Goal: Use online tool/utility: Use online tool/utility

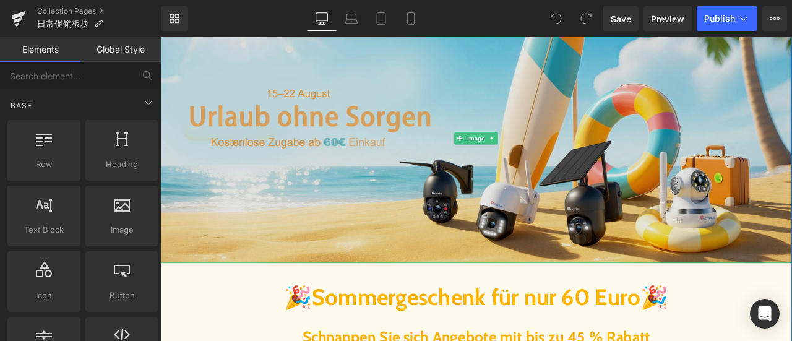
scroll to position [309, 0]
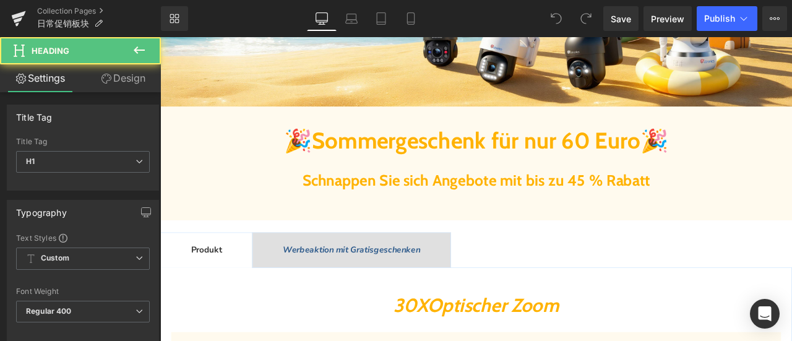
click at [422, 166] on span "Sommergeschenk für nur 60 Euro" at bounding box center [534, 160] width 389 height 32
click at [387, 161] on span "Sommergeschenk für nur 60 Euro" at bounding box center [534, 160] width 389 height 32
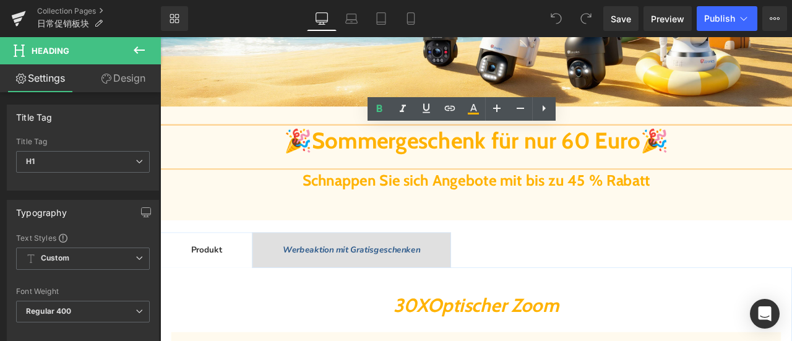
click at [589, 170] on span "Sommergeschenk für nur 60 Euro" at bounding box center [534, 160] width 389 height 32
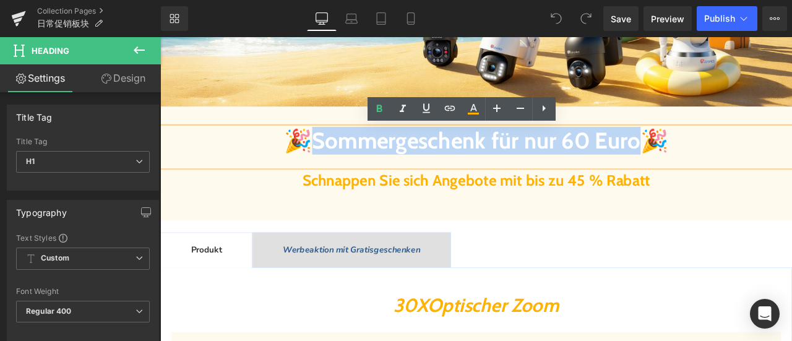
drag, startPoint x: 303, startPoint y: 158, endPoint x: 753, endPoint y: 175, distance: 450.0
click at [753, 175] on b "🎉 Sommergeschenk für nur 60 Euro 🎉" at bounding box center [535, 160] width 456 height 32
paste div
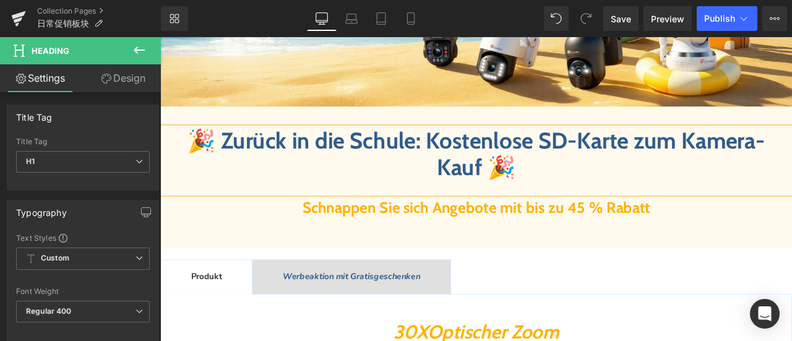
click at [497, 176] on span "🎉 Zurück in die Schule: Kostenlose SD-Karte zum Kamera-Kauf" at bounding box center [534, 176] width 684 height 64
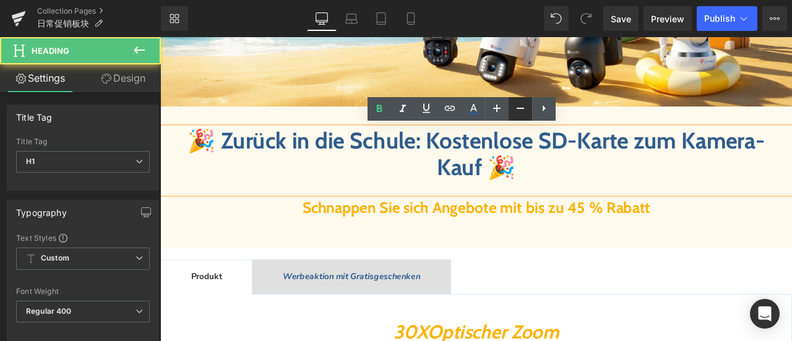
click at [517, 108] on icon at bounding box center [520, 108] width 15 height 15
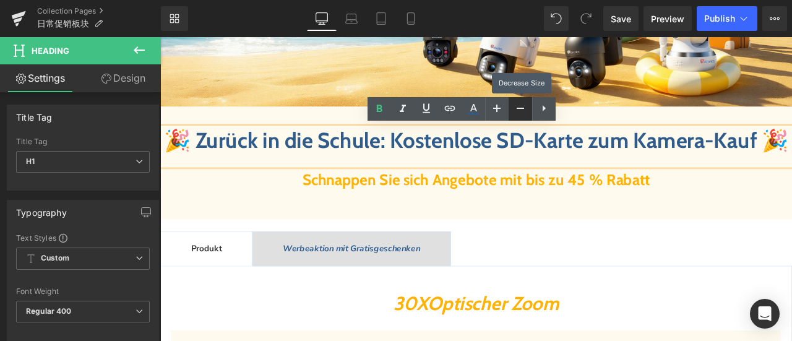
click at [517, 108] on icon at bounding box center [520, 108] width 15 height 15
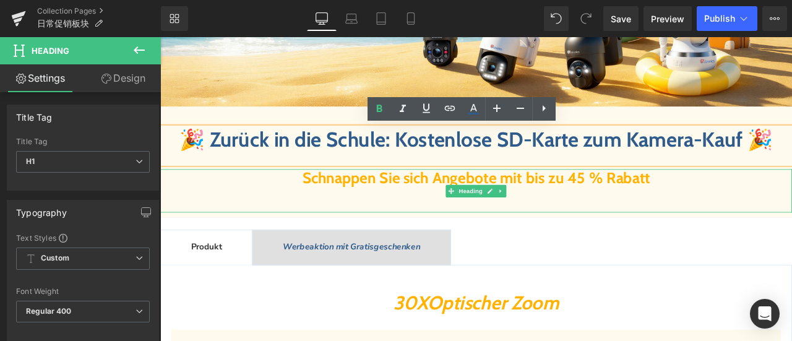
drag, startPoint x: 484, startPoint y: 235, endPoint x: 469, endPoint y: 236, distance: 14.9
click at [484, 215] on span "Schnappen Sie sich Angebote mit bis zu 45 % Rabatt" at bounding box center [534, 204] width 412 height 22
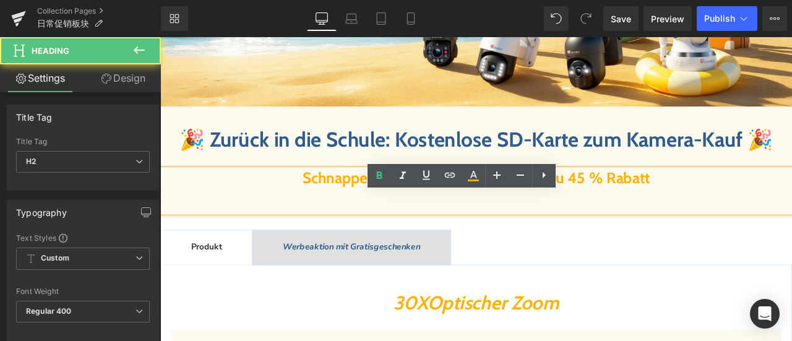
click at [371, 215] on span "Schnappen Sie sich Angebote mit bis zu 45 % Rabatt" at bounding box center [534, 204] width 412 height 22
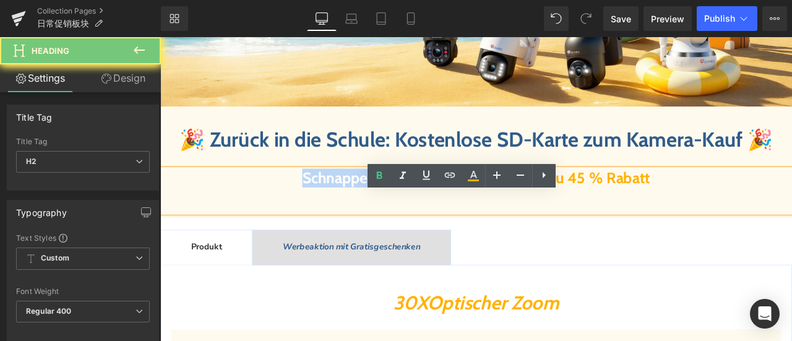
click at [371, 215] on span "Schnappen Sie sich Angebote mit bis zu 45 % Rabatt" at bounding box center [534, 204] width 412 height 22
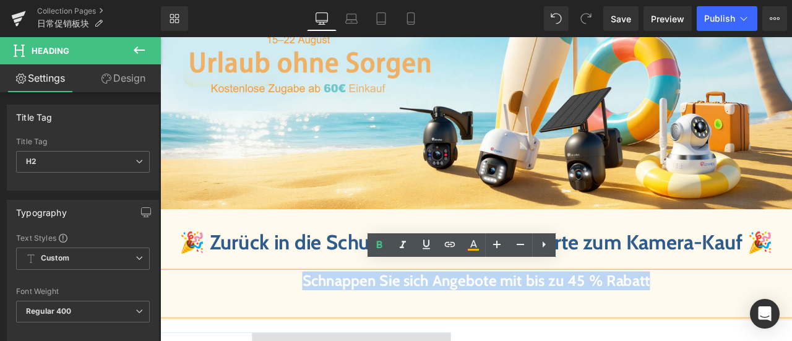
scroll to position [62, 0]
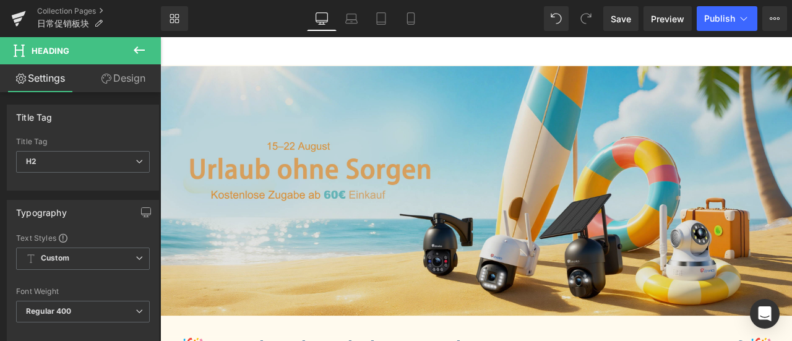
click at [434, 231] on img at bounding box center [534, 219] width 748 height 296
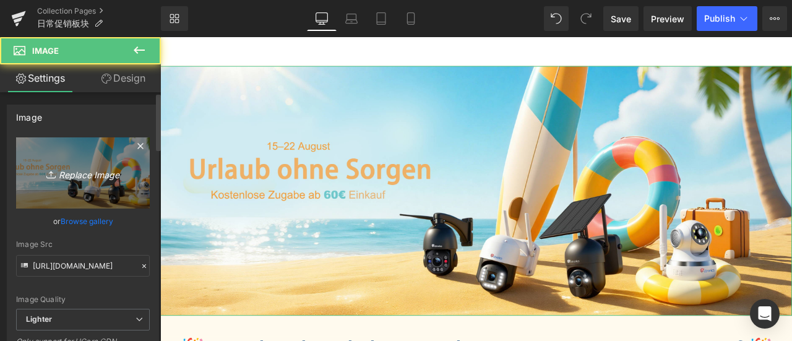
click at [82, 179] on icon "Replace Image" at bounding box center [82, 172] width 99 height 15
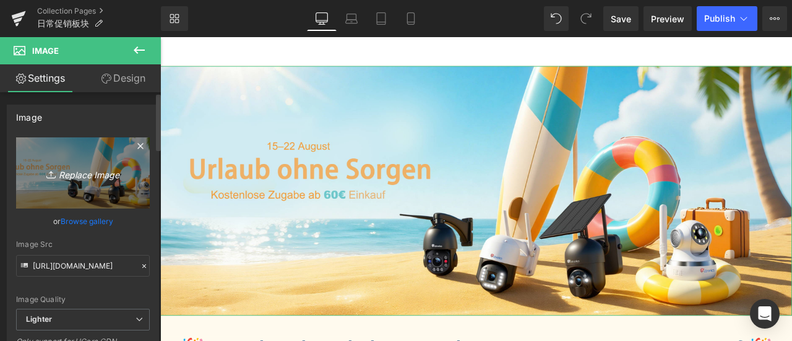
type input "C:\fakepath\CT德语3.jpg"
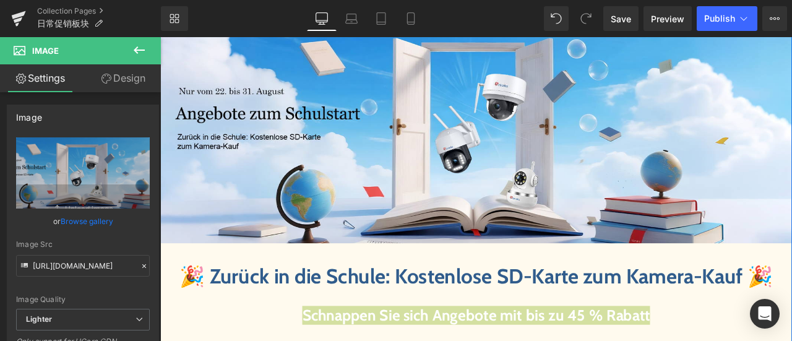
scroll to position [186, 0]
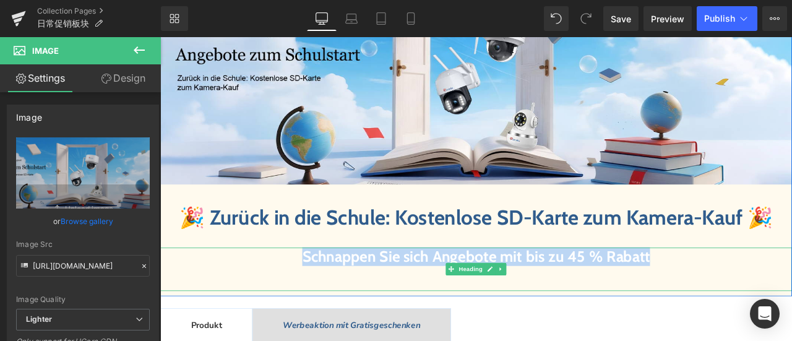
click at [288, 308] on h2 "Schnappen Sie sich Angebote mit bis zu 45 % Rabatt" at bounding box center [534, 297] width 748 height 22
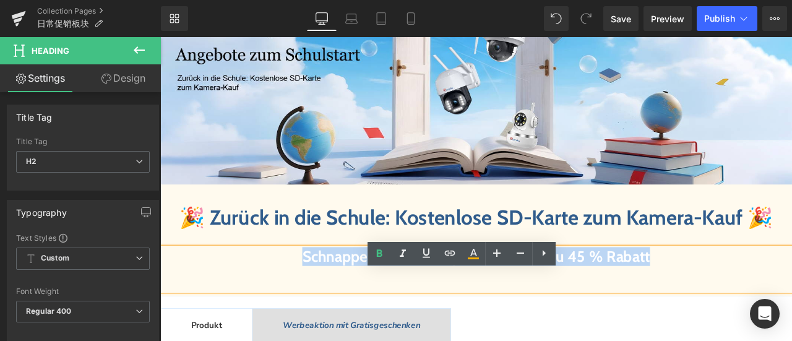
drag, startPoint x: 293, startPoint y: 327, endPoint x: 893, endPoint y: 337, distance: 600.1
click at [791, 337] on div "Schnappen Sie sich Angebote mit bis zu 45 % Rabatt" at bounding box center [534, 311] width 748 height 51
paste div
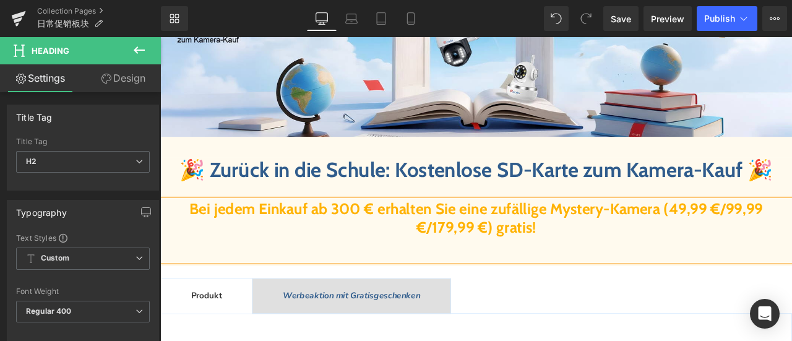
scroll to position [309, 0]
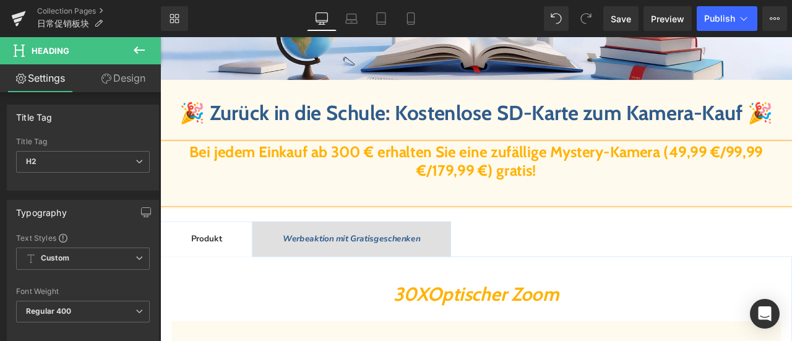
click at [557, 205] on font "Bei jedem Einkauf ab 300 € erhalten Sie eine zufällige Mystery-Kamera (49,99 €/…" at bounding box center [534, 183] width 679 height 43
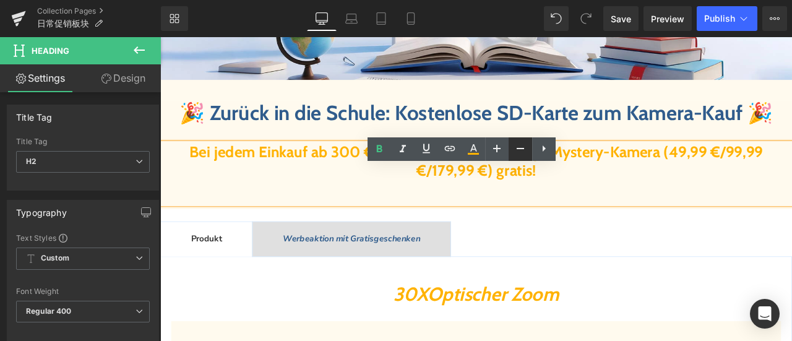
click at [508, 152] on link at bounding box center [520, 149] width 24 height 24
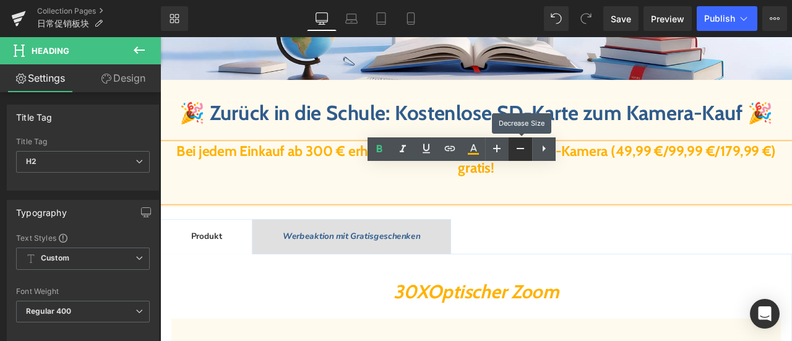
click at [510, 152] on link at bounding box center [520, 149] width 24 height 24
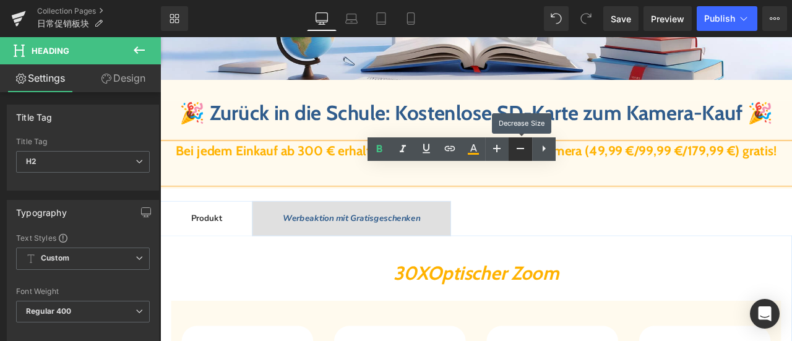
click at [510, 152] on link at bounding box center [520, 149] width 24 height 24
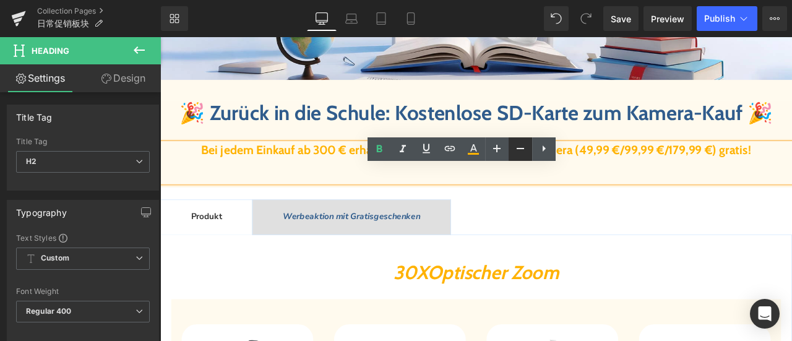
click at [517, 152] on icon at bounding box center [520, 148] width 15 height 15
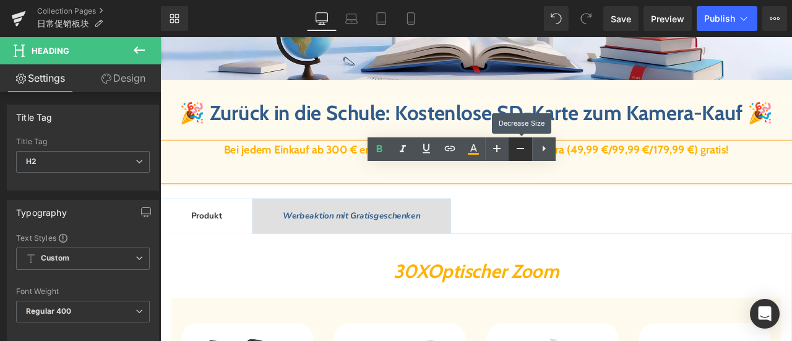
click at [517, 152] on icon at bounding box center [520, 148] width 15 height 15
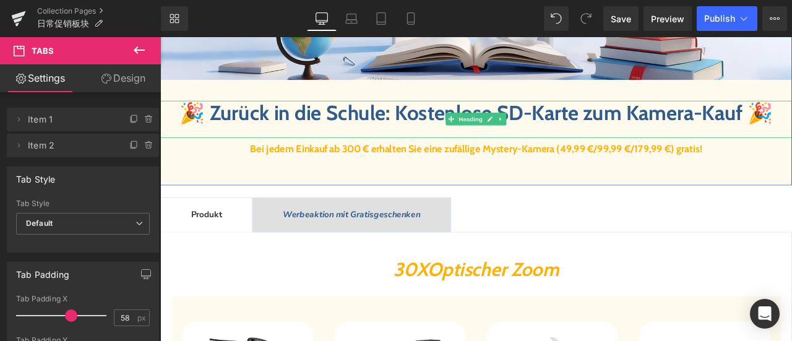
click at [366, 135] on span "🎉 Zurück in die Schule: Kostenlose SD-Karte zum Kamera-Kauf" at bounding box center [516, 127] width 667 height 30
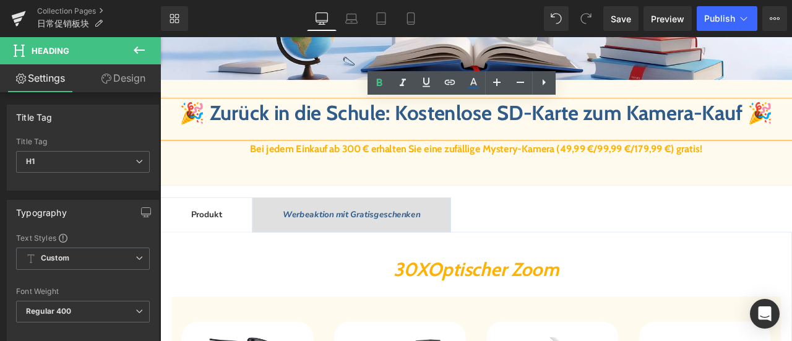
drag, startPoint x: 839, startPoint y: 129, endPoint x: 828, endPoint y: 129, distance: 11.1
click at [791, 129] on span "🎉 Zurück in die Schule: Kostenlose SD-Karte zum Kamera-Kauf" at bounding box center [516, 127] width 667 height 30
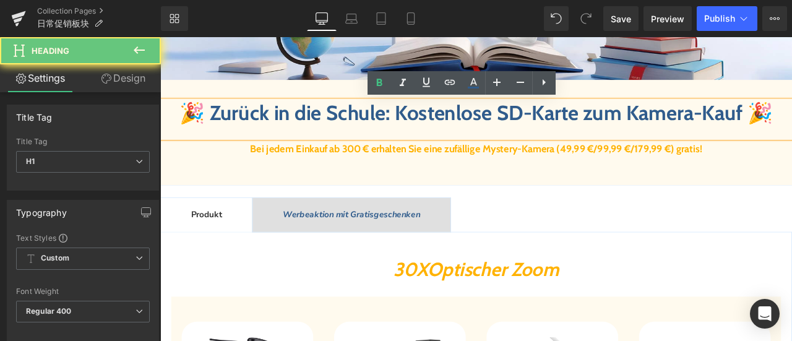
click at [532, 125] on span "🎉 Zurück in die Schule: Kostenlose SD-Karte zum Kamera-Kauf" at bounding box center [516, 127] width 667 height 30
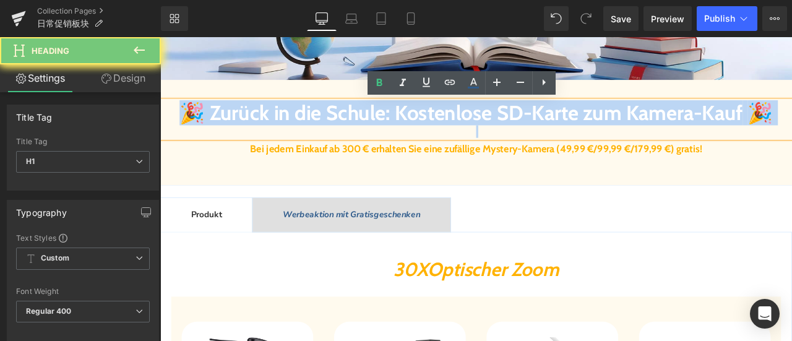
click at [532, 125] on span "🎉 Zurück in die Schule: Kostenlose SD-Karte zum Kamera-Kauf" at bounding box center [516, 127] width 667 height 30
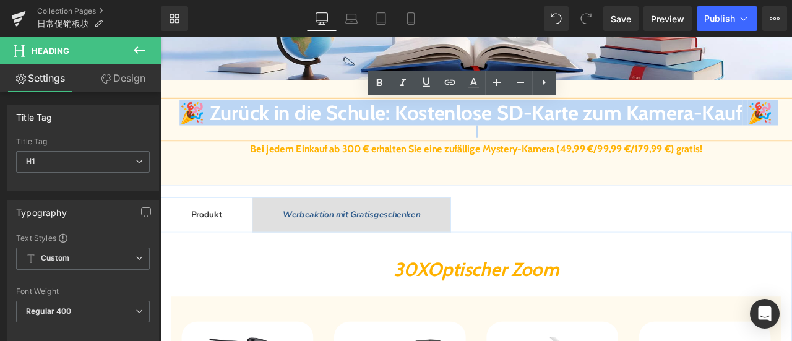
click at [521, 137] on span "🎉 Zurück in die Schule: Kostenlose SD-Karte zum Kamera-Kauf" at bounding box center [516, 127] width 667 height 30
drag, startPoint x: 538, startPoint y: 155, endPoint x: 215, endPoint y: 126, distance: 323.6
click at [215, 126] on b "🎉 Zurück in die Schule: Kostenlose SD-Karte zum Kamera-Kauf 🎉" at bounding box center [534, 127] width 703 height 30
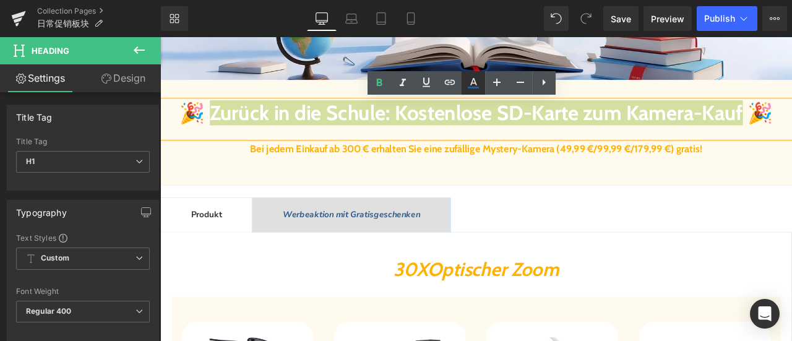
click at [471, 86] on icon at bounding box center [473, 82] width 15 height 15
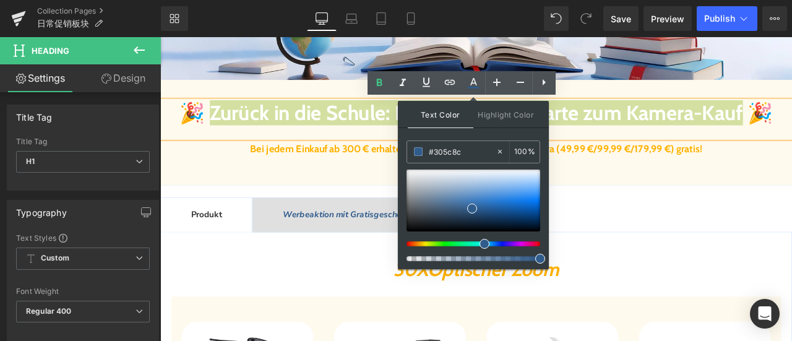
drag, startPoint x: 469, startPoint y: 149, endPoint x: 403, endPoint y: 146, distance: 65.6
click at [403, 146] on div "Text Color Highlight Color #333333 #305c8c 100 % none 0 %" at bounding box center [473, 185] width 151 height 168
drag, startPoint x: 420, startPoint y: 152, endPoint x: 234, endPoint y: 149, distance: 186.2
click at [420, 152] on span at bounding box center [418, 151] width 9 height 9
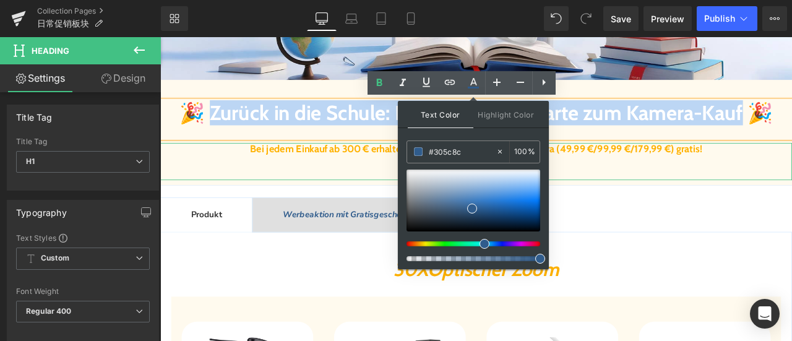
click at [364, 176] on font "Bei jedem Einkauf ab 300 € erhalten Sie eine zufällige Mystery-Kamera (49,99 €/…" at bounding box center [535, 169] width 536 height 14
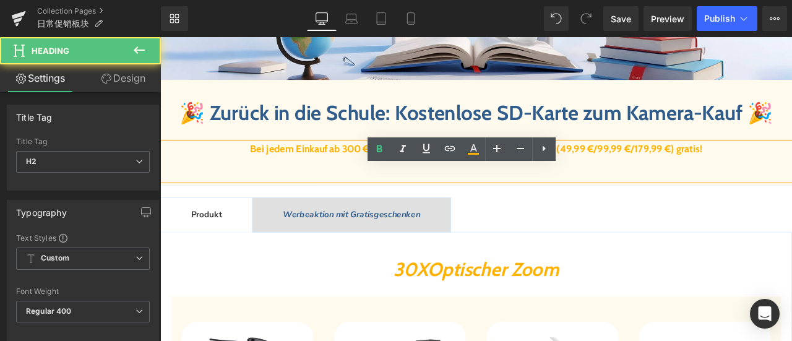
click at [364, 176] on font "Bei jedem Einkauf ab 300 € erhalten Sie eine zufällige Mystery-Kamera (49,99 €/…" at bounding box center [535, 169] width 536 height 14
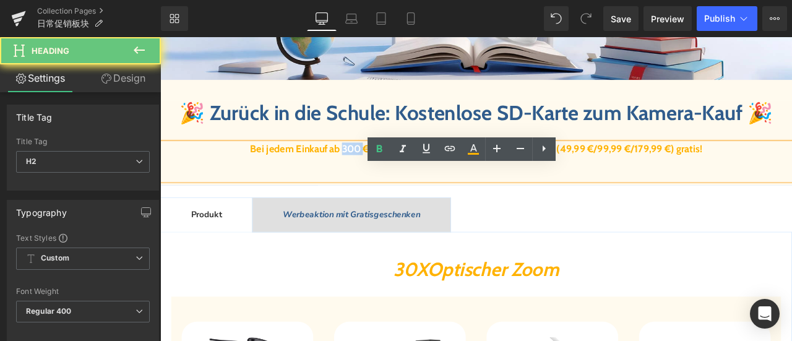
click at [364, 176] on font "Bei jedem Einkauf ab 300 € erhalten Sie eine zufällige Mystery-Kamera (49,99 €/…" at bounding box center [535, 169] width 536 height 14
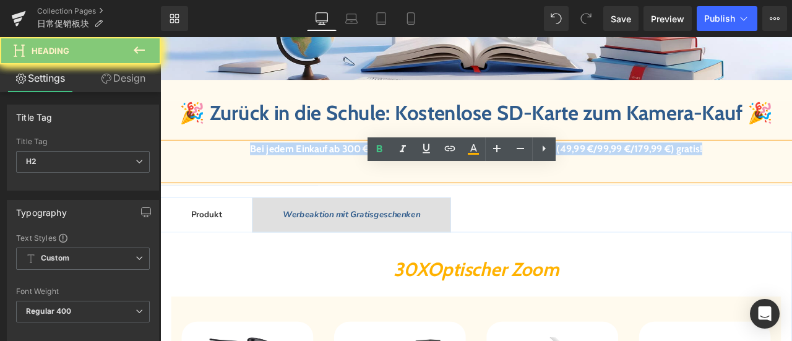
click at [364, 176] on font "Bei jedem Einkauf ab 300 € erhalten Sie eine zufällige Mystery-Kamera (49,99 €/…" at bounding box center [535, 169] width 536 height 14
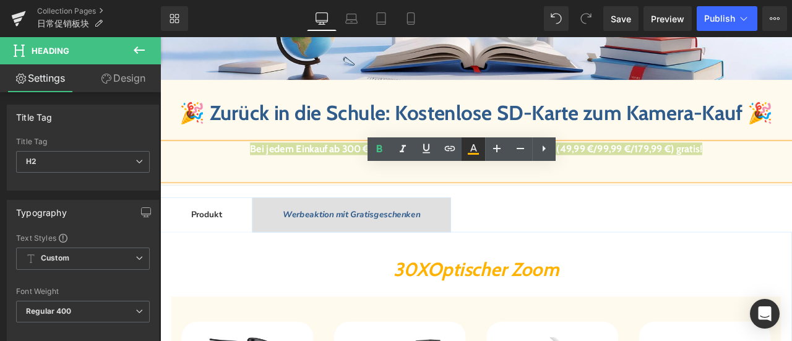
click at [474, 149] on icon at bounding box center [473, 147] width 7 height 7
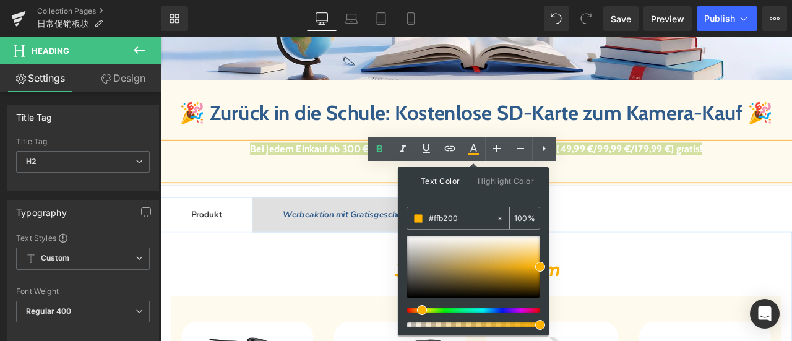
drag, startPoint x: 469, startPoint y: 220, endPoint x: 406, endPoint y: 220, distance: 63.7
click at [406, 220] on div "#ffb200 100 %" at bounding box center [473, 218] width 134 height 23
paste input "305c8c"
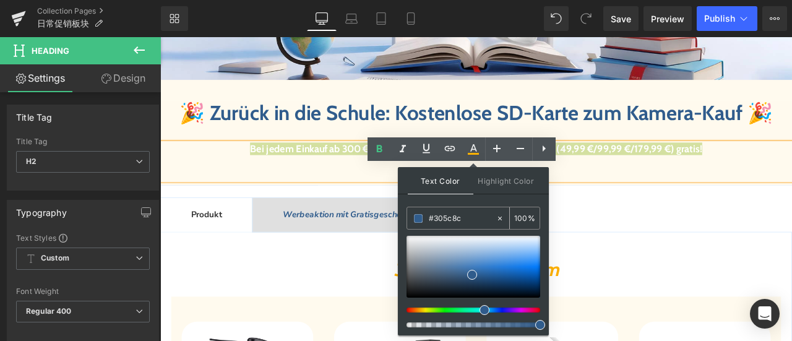
type input "#305c8c"
click at [417, 218] on span at bounding box center [418, 218] width 9 height 9
click at [470, 275] on span at bounding box center [472, 275] width 10 height 10
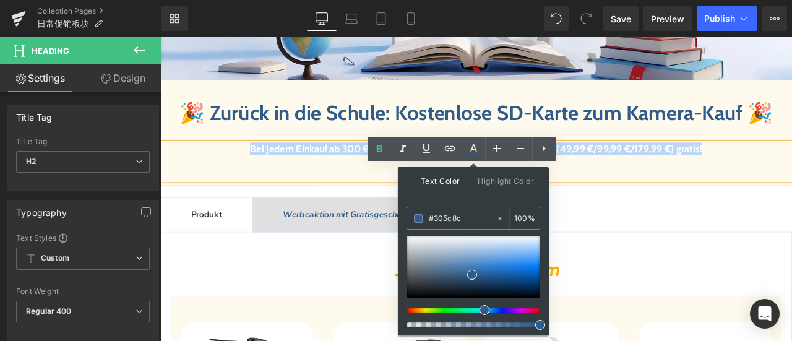
click at [294, 176] on span "Bei jedem Einkauf ab 300 € erhalten Sie eine zufällige Mystery-Kamera (49,99 €/…" at bounding box center [535, 169] width 536 height 14
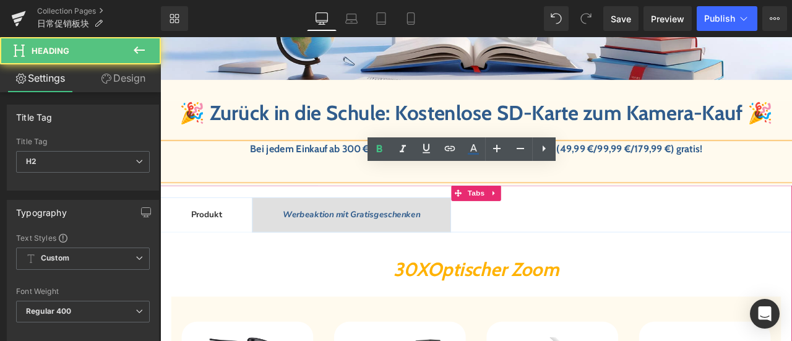
click at [625, 258] on ul "Produkt Text Block Werbeaktion mit Gratisgeschenken Text Block" at bounding box center [534, 248] width 748 height 42
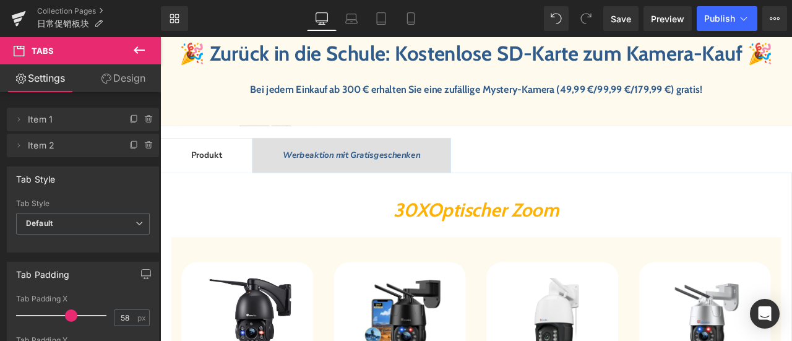
scroll to position [433, 0]
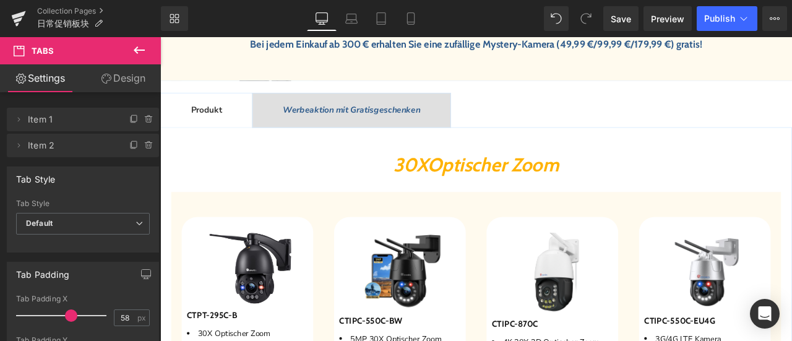
click at [481, 202] on span "Optische" at bounding box center [521, 188] width 86 height 27
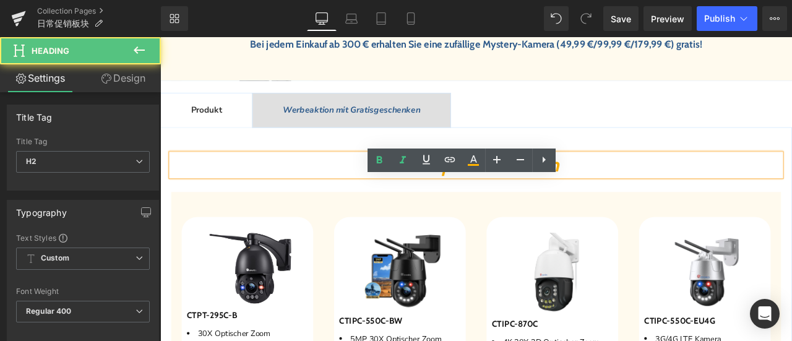
click at [450, 202] on span "30X" at bounding box center [457, 188] width 41 height 27
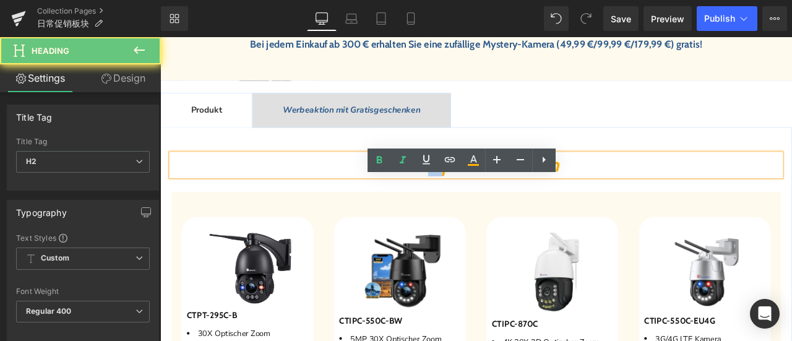
click at [450, 202] on span "30X" at bounding box center [457, 188] width 41 height 27
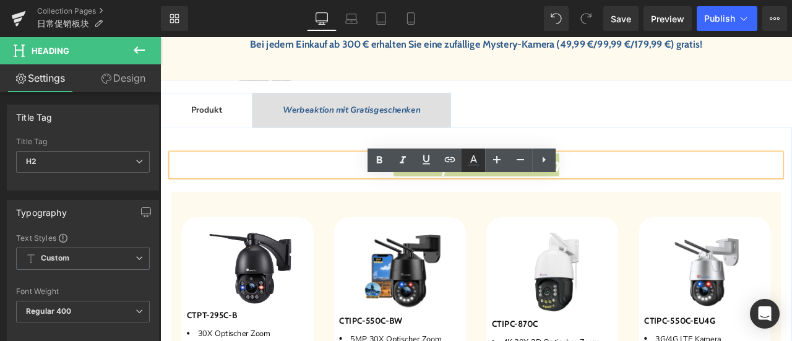
click at [473, 163] on icon at bounding box center [473, 160] width 15 height 15
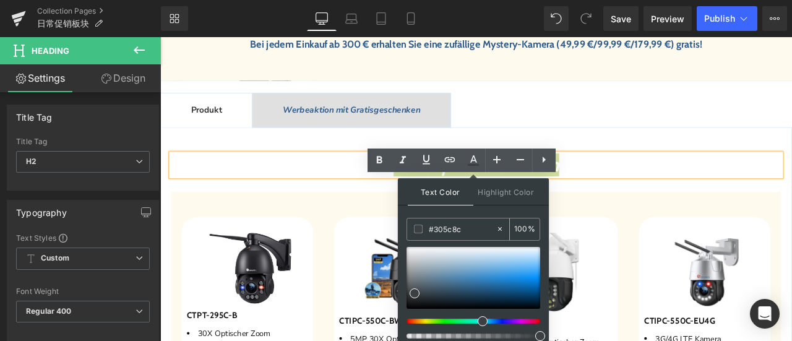
drag, startPoint x: 470, startPoint y: 231, endPoint x: 409, endPoint y: 227, distance: 60.7
click at [409, 227] on div "#305c8c" at bounding box center [451, 229] width 88 height 22
paste input "05c8c"
type input "#305c8c"
click at [414, 229] on span at bounding box center [418, 229] width 9 height 9
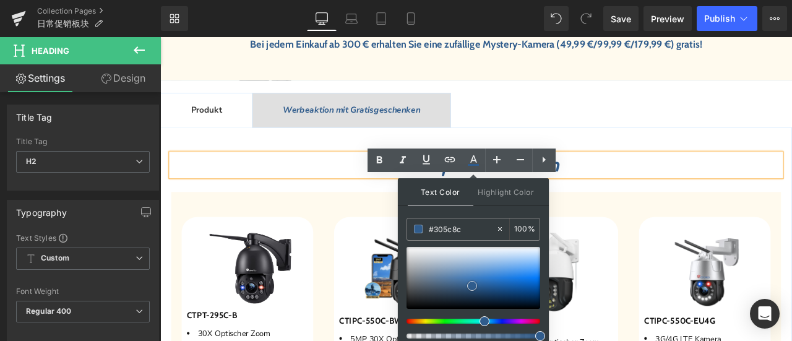
click at [470, 284] on span at bounding box center [472, 286] width 10 height 10
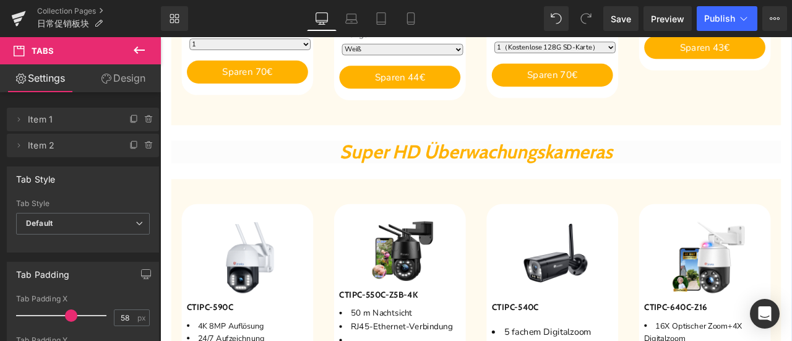
scroll to position [928, 0]
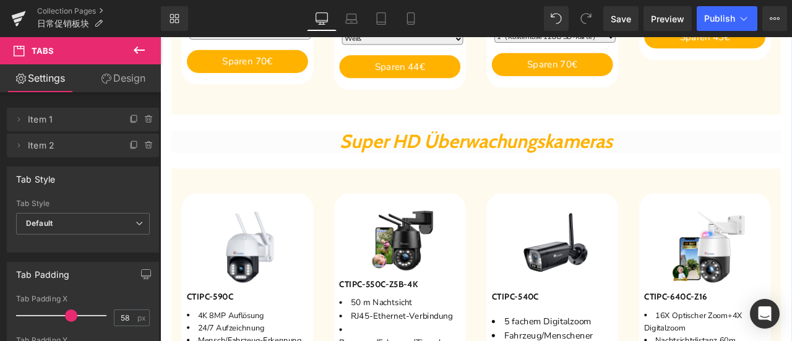
click at [441, 174] on span "Super HD Überwachungskameras" at bounding box center [534, 160] width 323 height 27
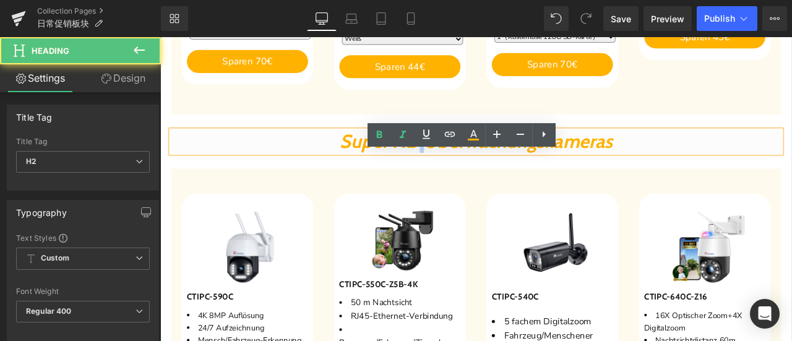
click at [441, 174] on span "Super HD Überwachungskameras" at bounding box center [534, 160] width 323 height 27
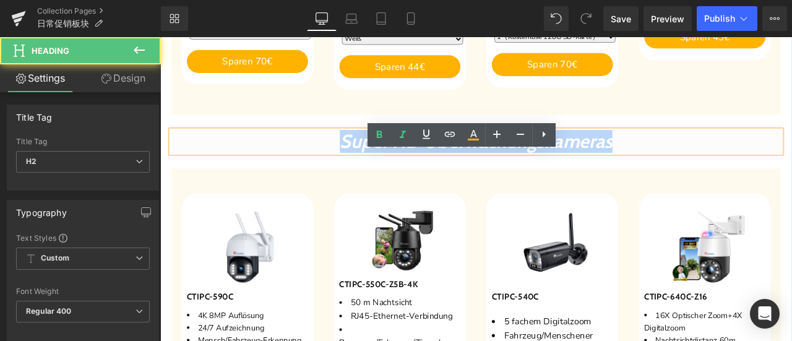
click at [441, 174] on span "Super HD Überwachungskameras" at bounding box center [534, 160] width 323 height 27
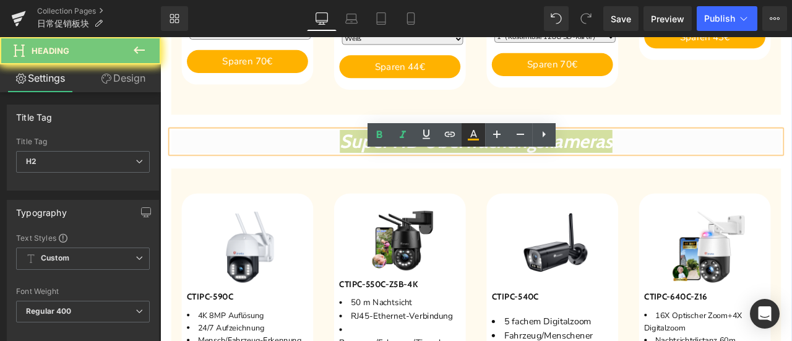
click at [471, 140] on icon at bounding box center [473, 134] width 15 height 15
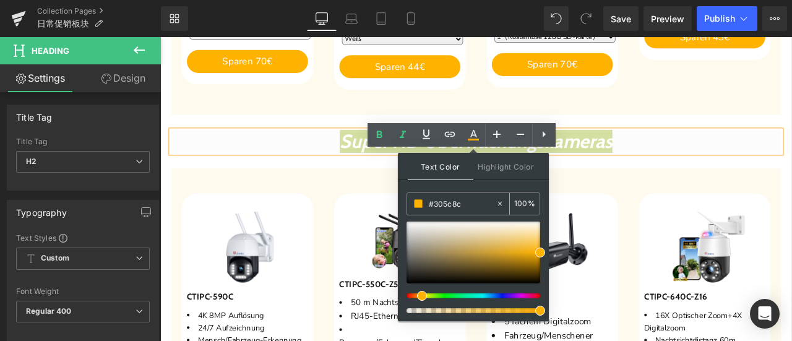
drag, startPoint x: 465, startPoint y: 205, endPoint x: 413, endPoint y: 205, distance: 51.3
click at [413, 205] on div "#305c8c" at bounding box center [451, 204] width 88 height 22
paste input "305c8c"
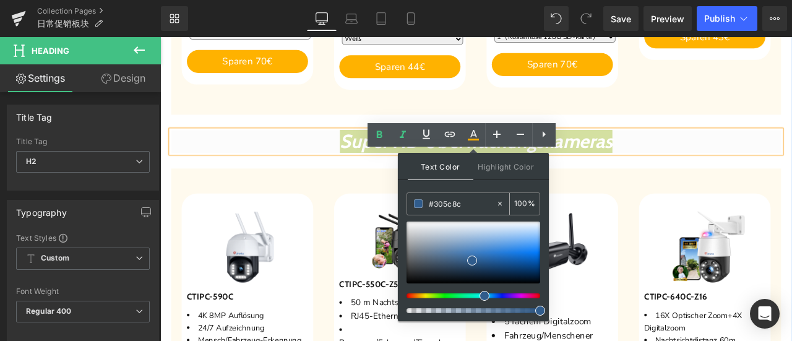
click at [419, 203] on span at bounding box center [418, 203] width 9 height 9
click at [473, 259] on span at bounding box center [472, 260] width 10 height 10
drag, startPoint x: 442, startPoint y: 204, endPoint x: 412, endPoint y: 202, distance: 29.7
click at [412, 202] on div "#305c8c" at bounding box center [451, 204] width 88 height 22
paste input "05c8c"
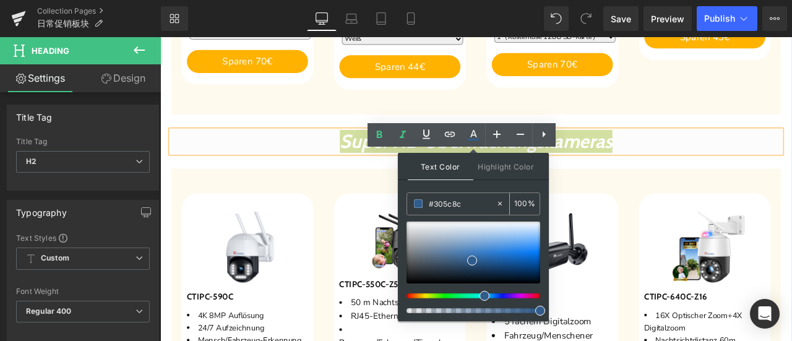
type input "#305c8c"
click at [420, 201] on span at bounding box center [418, 203] width 9 height 9
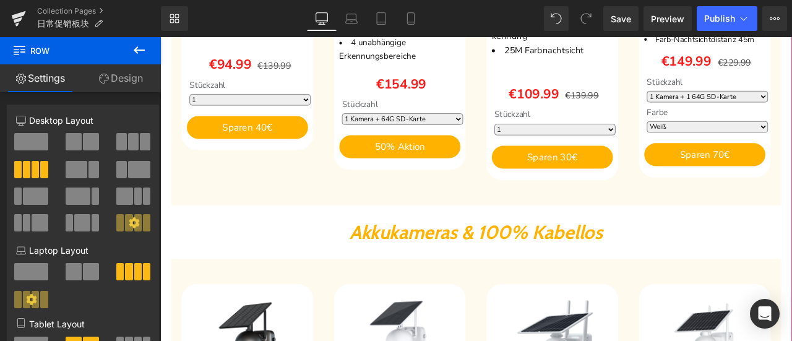
scroll to position [1361, 0]
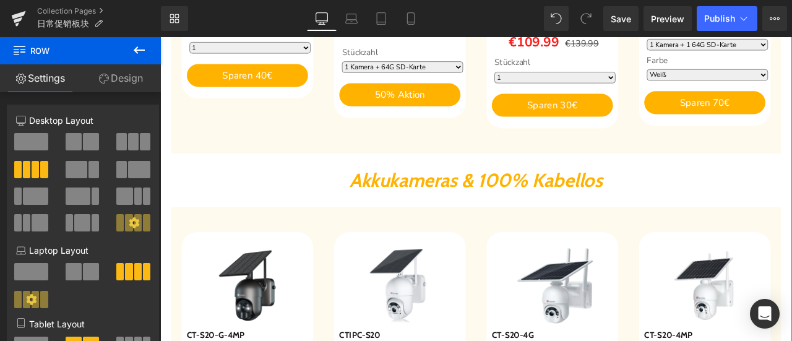
click at [431, 220] on span "Akkukameras & 100% Kabellos" at bounding box center [534, 205] width 299 height 27
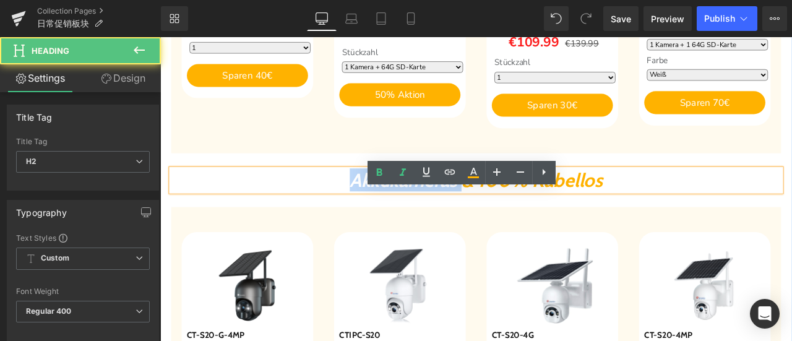
click at [431, 220] on span "Akkukameras & 100% Kabellos" at bounding box center [534, 205] width 299 height 27
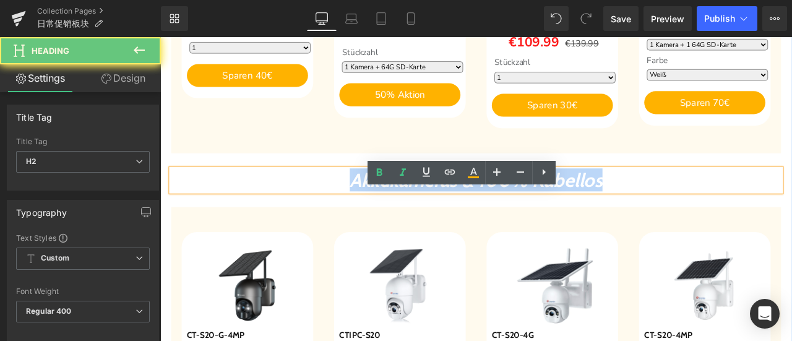
click at [431, 220] on span "Akkukameras & 100% Kabellos" at bounding box center [534, 205] width 299 height 27
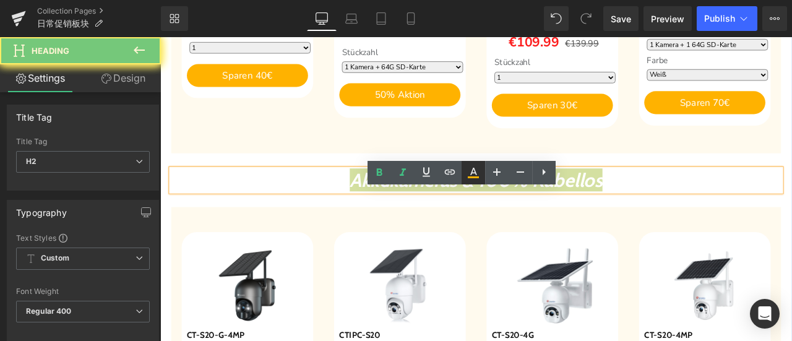
click at [475, 176] on icon at bounding box center [473, 177] width 11 height 2
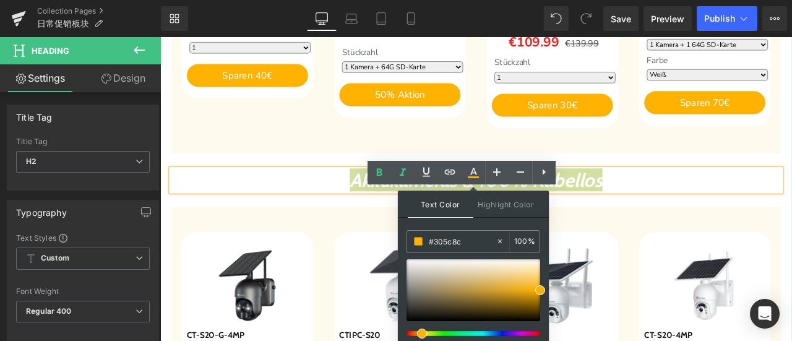
drag, startPoint x: 627, startPoint y: 275, endPoint x: 428, endPoint y: 272, distance: 198.6
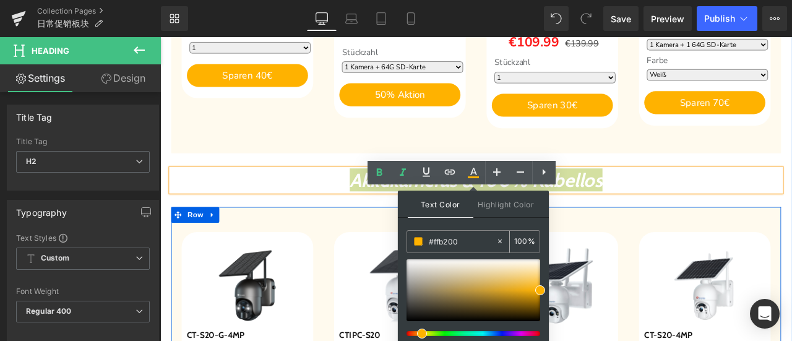
paste input "305c8c"
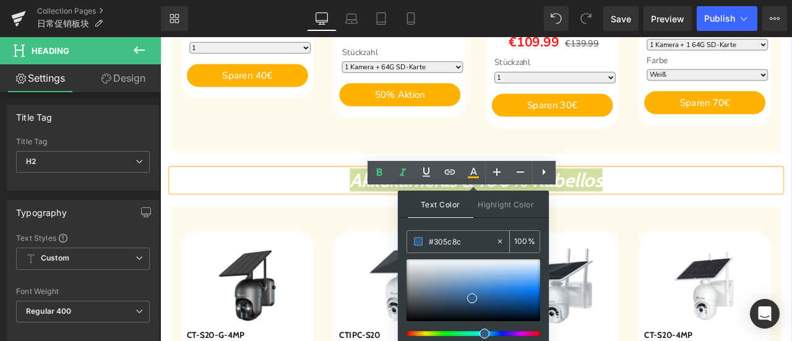
type input "#305c8c"
click at [416, 241] on span at bounding box center [418, 241] width 9 height 9
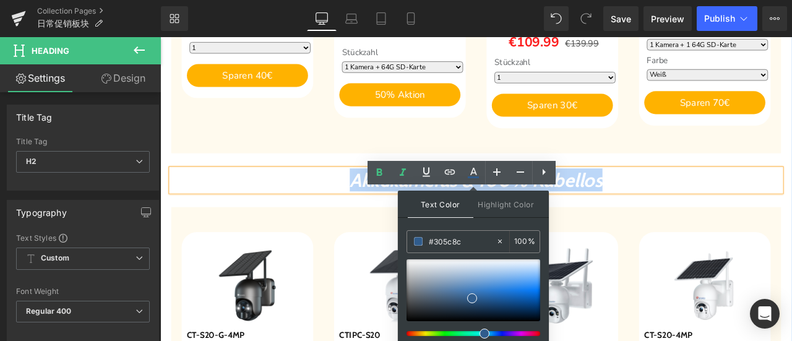
click at [753, 220] on h2 "Akkukameras & 100% Kabellos" at bounding box center [534, 206] width 722 height 27
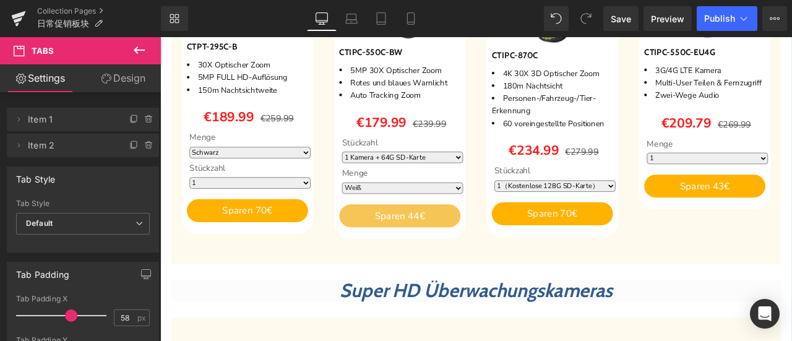
scroll to position [804, 0]
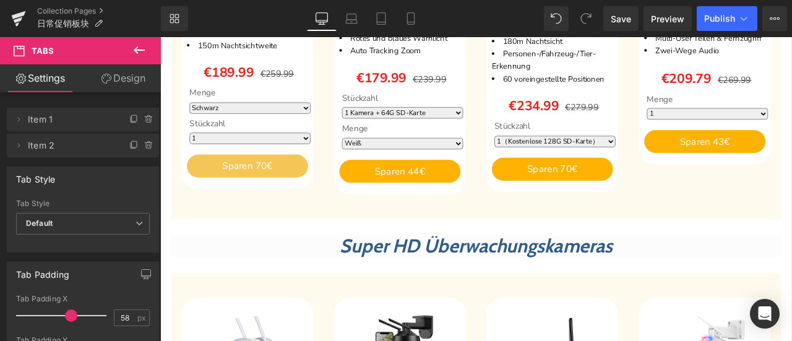
click at [264, 204] on div "Sparen 70€ (P) Cart Button" at bounding box center [264, 189] width 144 height 27
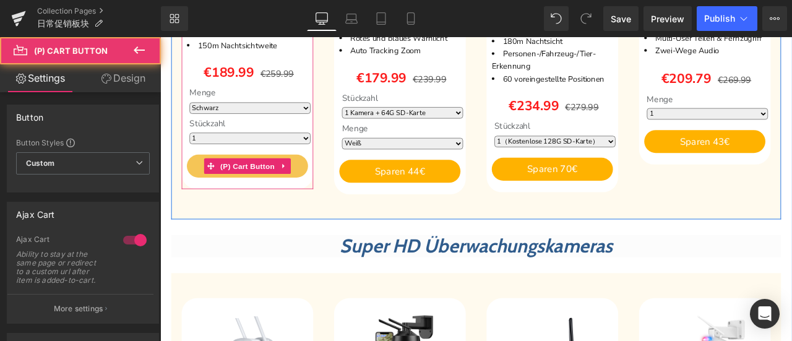
click at [264, 200] on span "(P) Cart Button" at bounding box center [263, 190] width 71 height 19
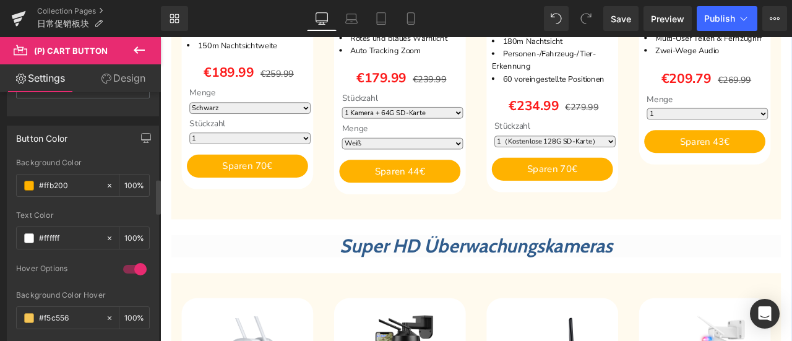
scroll to position [619, 0]
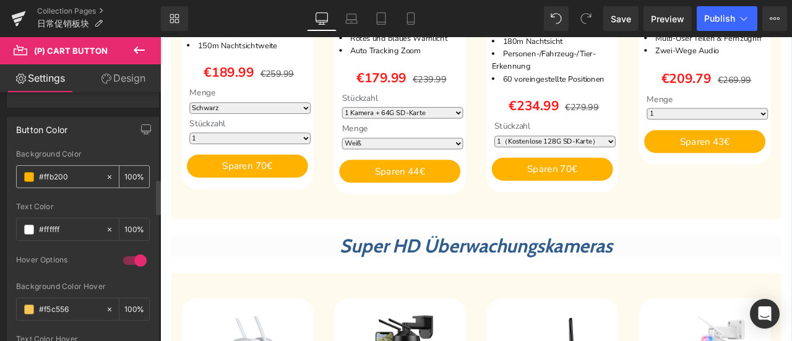
drag, startPoint x: 75, startPoint y: 174, endPoint x: 24, endPoint y: 168, distance: 51.1
click at [24, 168] on div "#ffb200" at bounding box center [61, 177] width 88 height 22
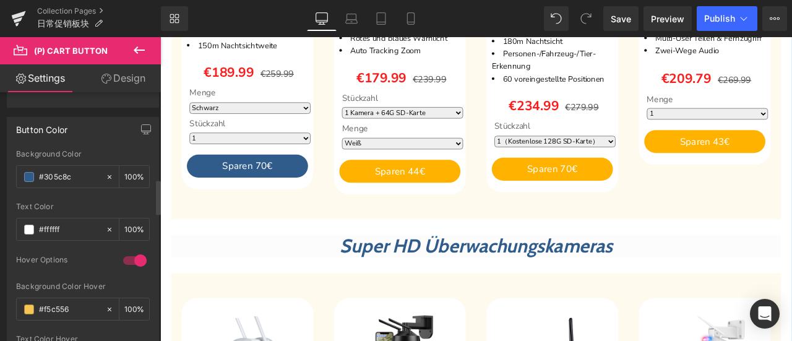
type input "#305c8c"
click at [83, 194] on div at bounding box center [83, 198] width 134 height 8
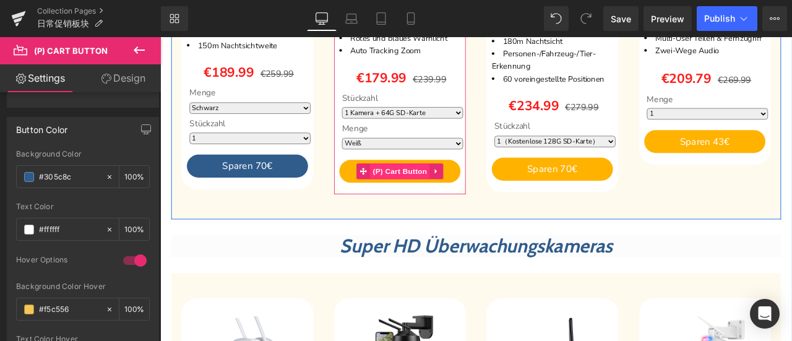
click at [432, 205] on span "(P) Cart Button" at bounding box center [444, 196] width 71 height 19
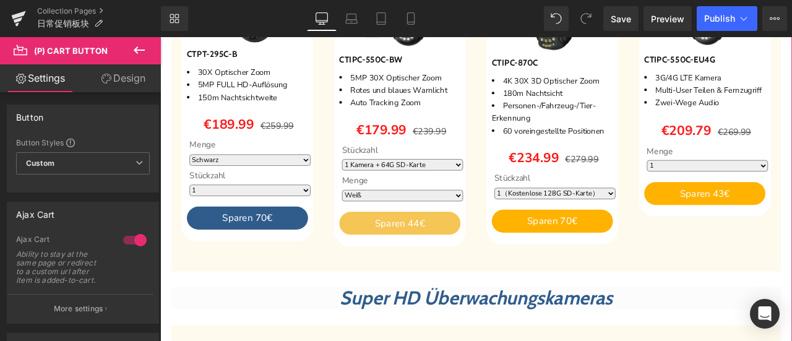
scroll to position [804, 0]
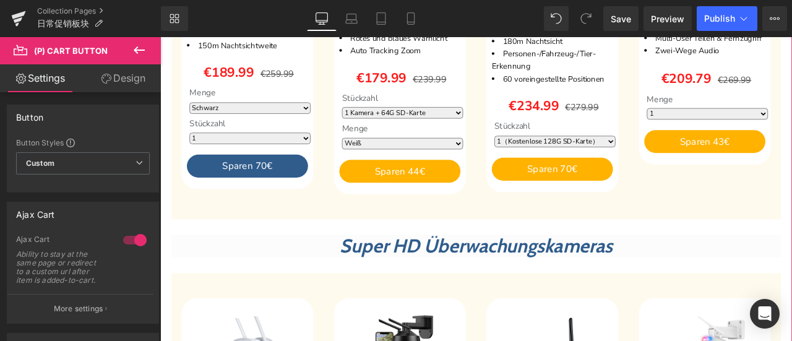
click at [257, 197] on span "(P) Cart Button" at bounding box center [263, 189] width 56 height 15
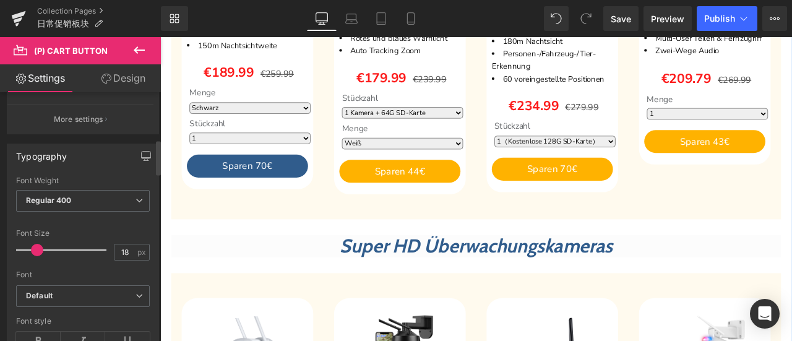
scroll to position [495, 0]
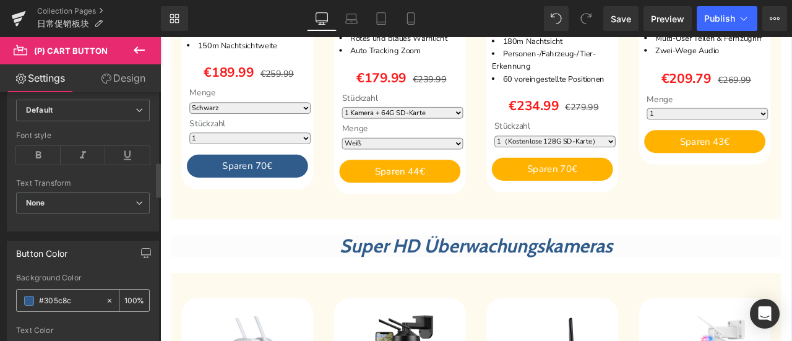
click at [29, 296] on span at bounding box center [29, 301] width 10 height 10
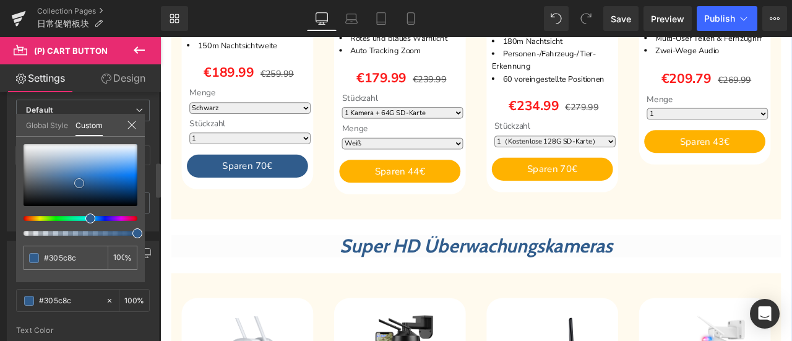
click at [121, 174] on div at bounding box center [81, 175] width 114 height 62
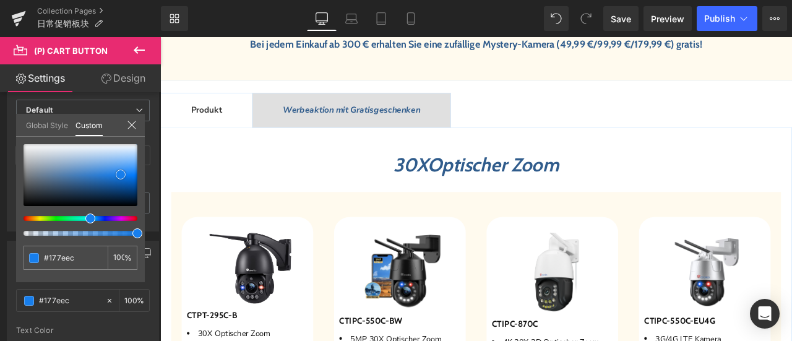
scroll to position [804, 0]
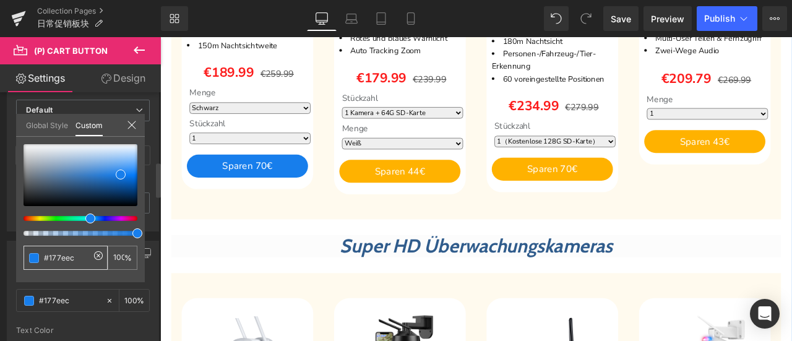
drag, startPoint x: 76, startPoint y: 253, endPoint x: 28, endPoint y: 254, distance: 48.3
click at [28, 254] on div "#305c8c" at bounding box center [66, 258] width 84 height 24
type input "#177eec"
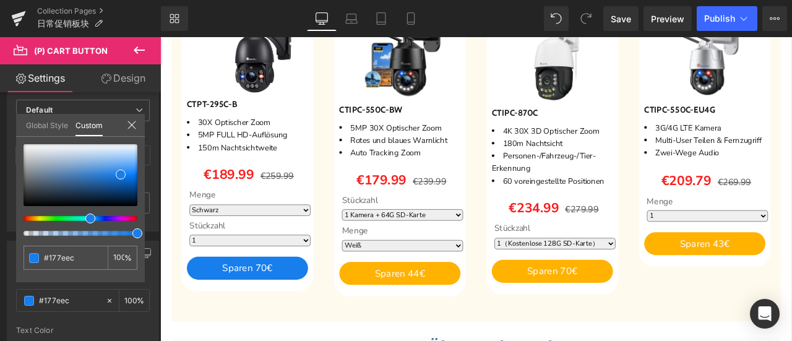
scroll to position [557, 0]
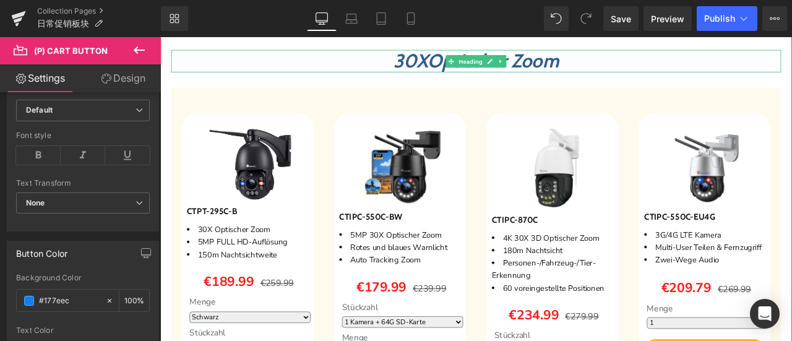
click at [447, 79] on span "30X" at bounding box center [457, 64] width 41 height 27
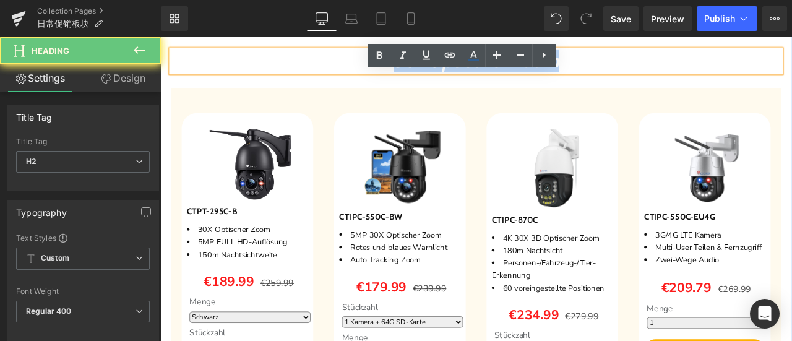
click at [447, 79] on span "30X" at bounding box center [457, 64] width 41 height 27
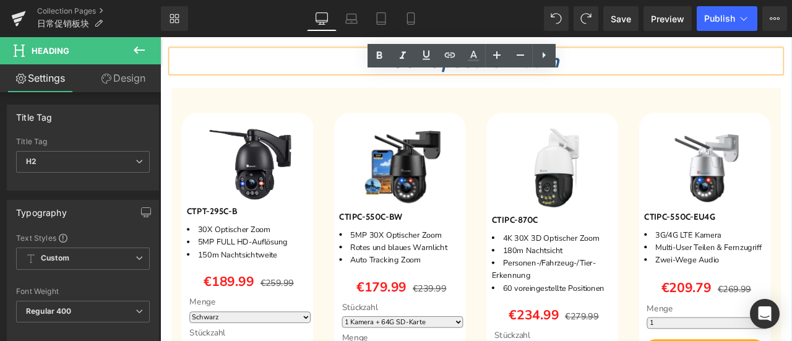
click at [499, 79] on span "Optische" at bounding box center [521, 64] width 86 height 27
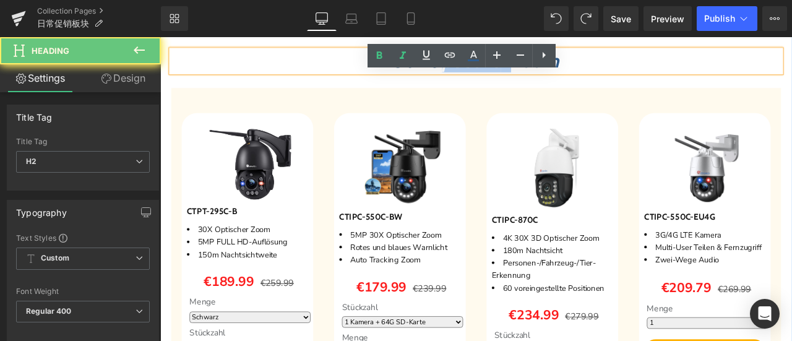
click at [499, 79] on span "Optische" at bounding box center [521, 64] width 86 height 27
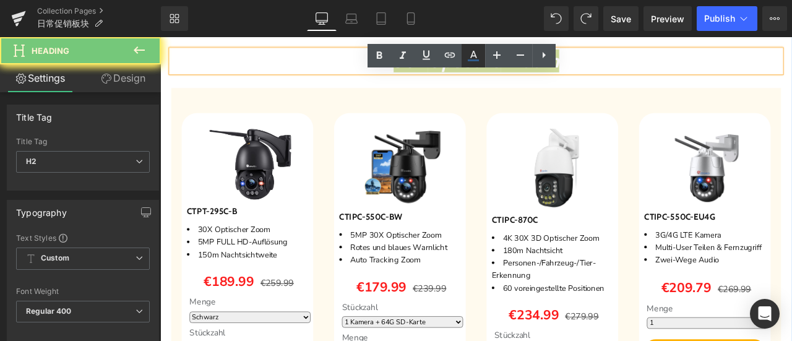
click at [471, 57] on icon at bounding box center [473, 54] width 7 height 7
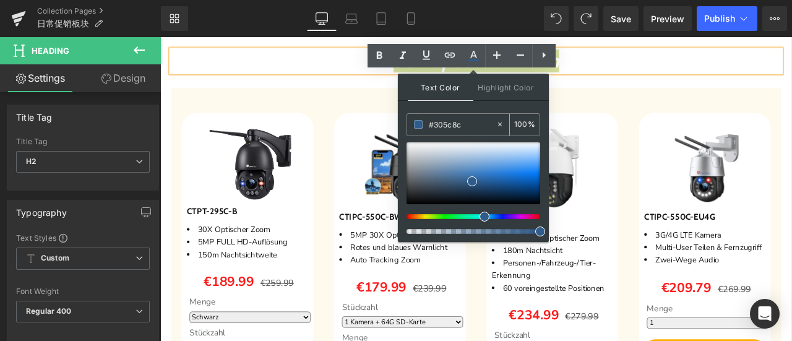
click at [411, 124] on div "#305c8c" at bounding box center [451, 125] width 88 height 22
paste input "177ee"
click at [419, 126] on span at bounding box center [418, 124] width 9 height 9
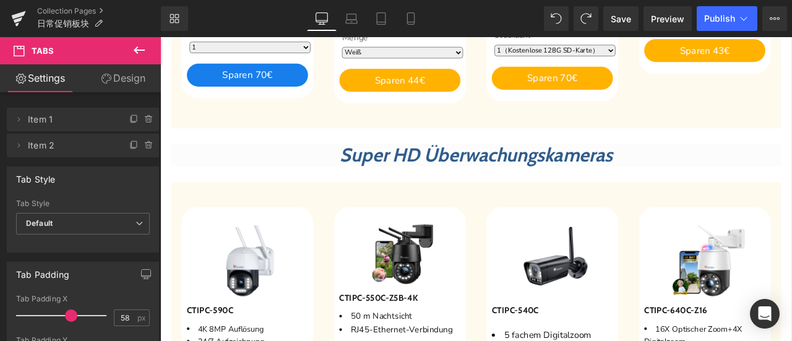
scroll to position [928, 0]
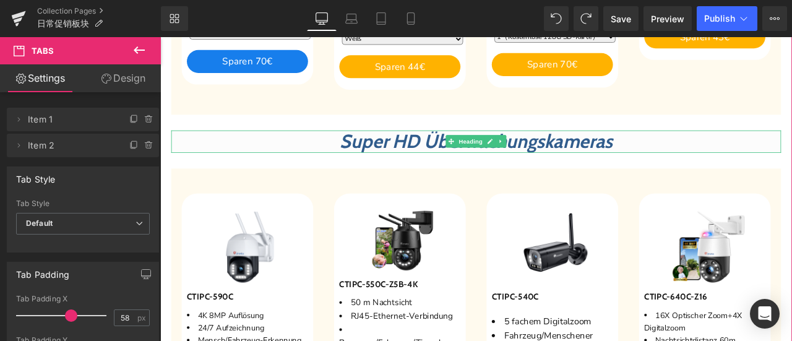
click at [426, 174] on span "Super HD Überwachungskameras" at bounding box center [534, 160] width 323 height 27
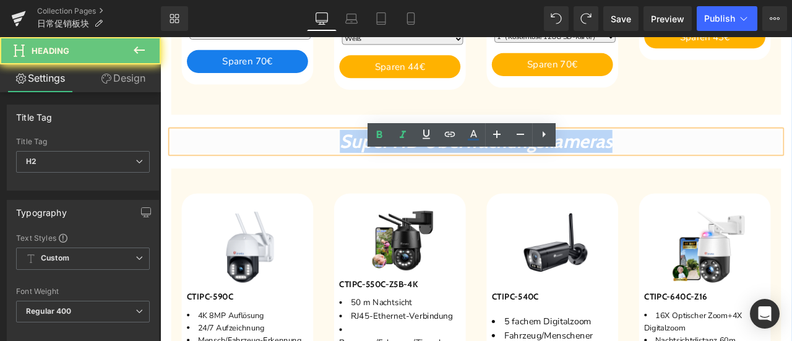
click at [426, 174] on span "Super HD Überwachungskameras" at bounding box center [534, 160] width 323 height 27
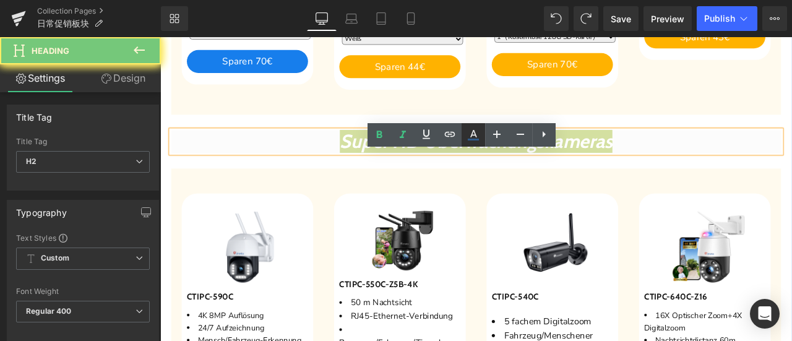
click at [473, 136] on icon at bounding box center [473, 134] width 15 height 15
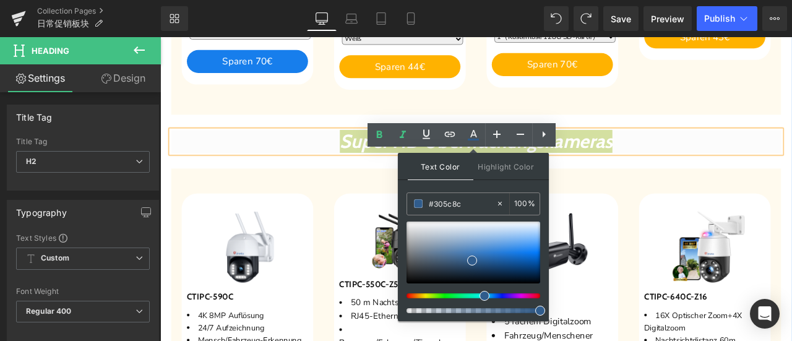
drag, startPoint x: 460, startPoint y: 200, endPoint x: 405, endPoint y: 199, distance: 55.7
click at [405, 199] on div "Text Color Highlight Color #333333 #305c8c 100 % none 0 %" at bounding box center [473, 237] width 151 height 168
paste input "177ee"
click at [415, 202] on span at bounding box center [418, 203] width 9 height 9
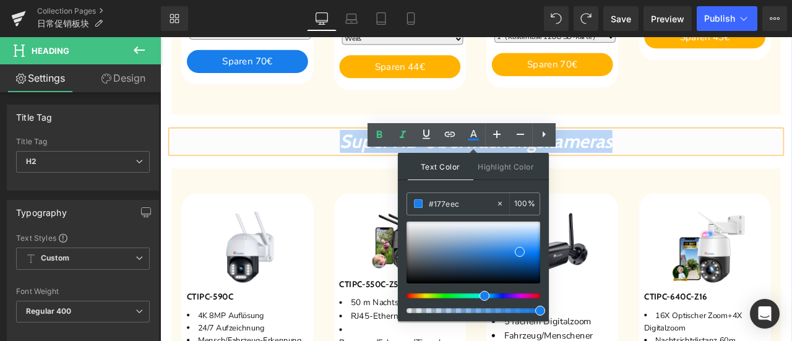
click at [315, 174] on h2 "Super HD Überwachungskameras" at bounding box center [534, 161] width 722 height 27
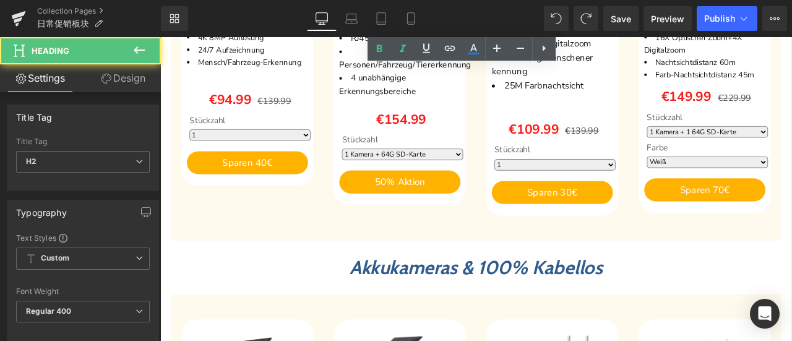
scroll to position [1423, 0]
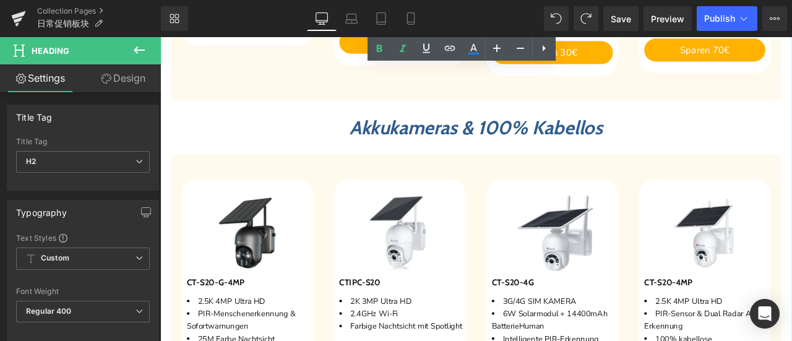
click at [474, 158] on span "Akkukameras & 100% Kabellos" at bounding box center [534, 144] width 299 height 27
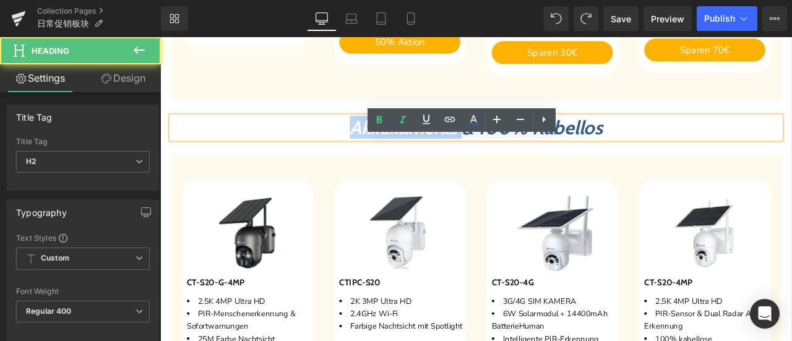
click at [474, 158] on span "Akkukameras & 100% Kabellos" at bounding box center [534, 144] width 299 height 27
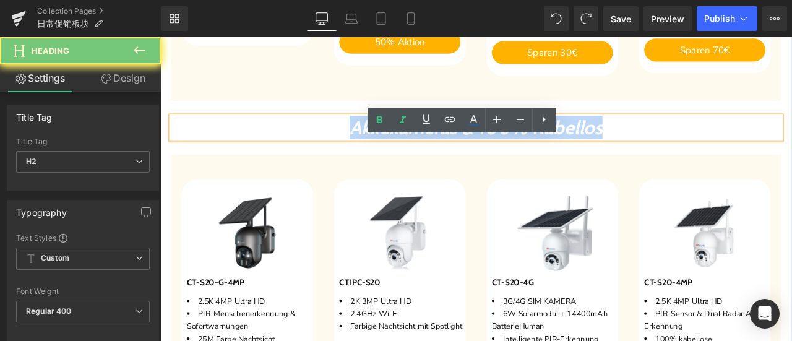
click at [474, 158] on span "Akkukameras & 100% Kabellos" at bounding box center [534, 144] width 299 height 27
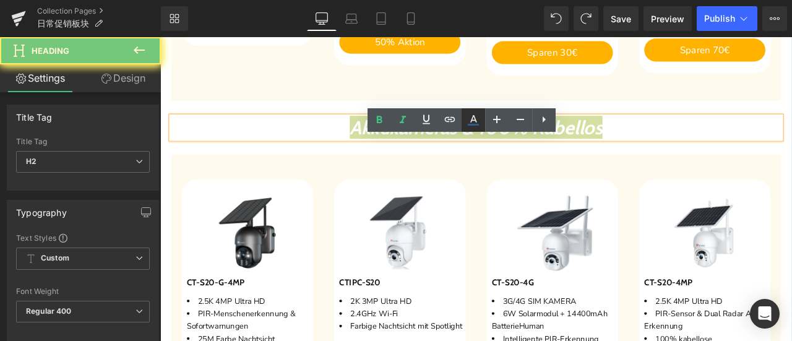
drag, startPoint x: 473, startPoint y: 124, endPoint x: 369, endPoint y: 113, distance: 104.6
click at [473, 124] on icon at bounding box center [473, 125] width 11 height 2
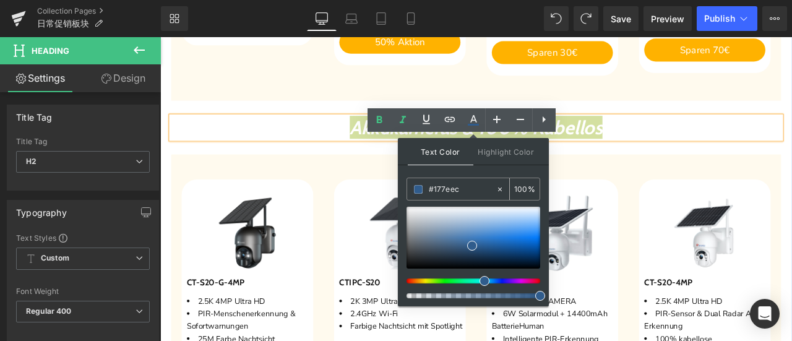
drag, startPoint x: 463, startPoint y: 194, endPoint x: 423, endPoint y: 191, distance: 39.7
click at [423, 191] on div "#177eec" at bounding box center [451, 189] width 88 height 22
paste input "177ee"
type input "#177eec"
click at [419, 187] on span at bounding box center [418, 189] width 9 height 9
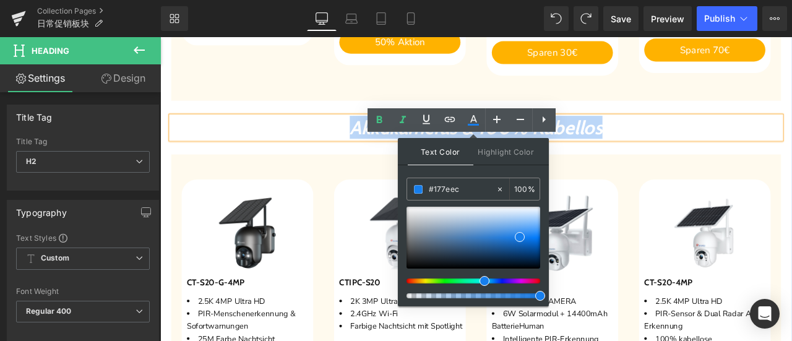
click at [326, 158] on h2 "Akkukameras & 100% Kabellos" at bounding box center [534, 144] width 722 height 27
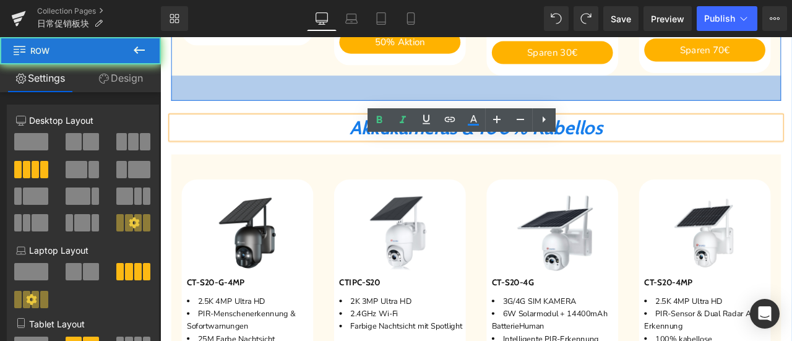
click at [297, 113] on div "48px" at bounding box center [534, 98] width 722 height 30
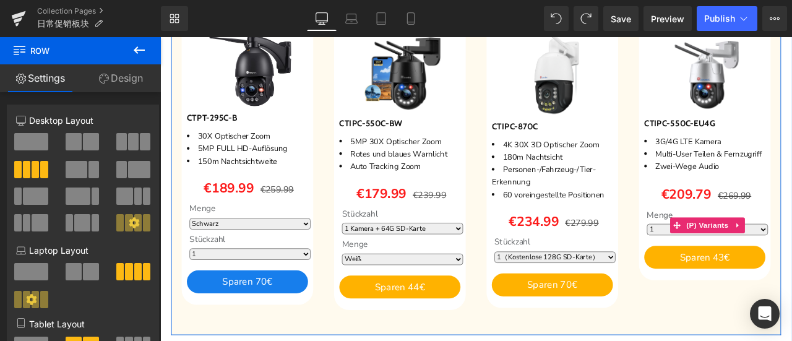
scroll to position [557, 0]
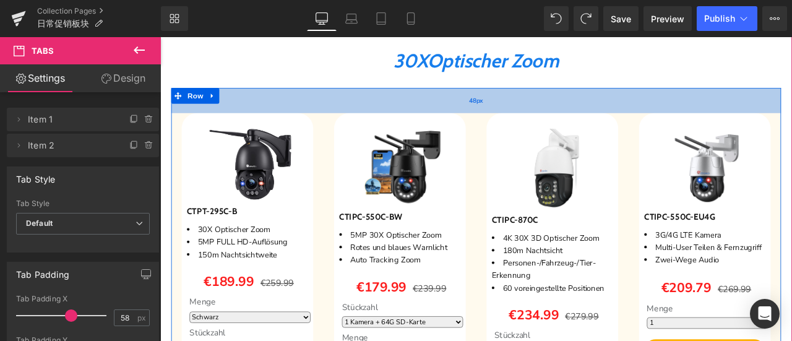
click at [348, 127] on div "48px" at bounding box center [534, 112] width 722 height 30
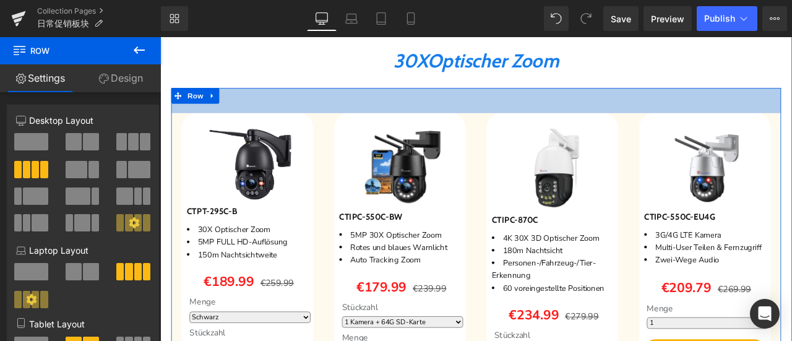
drag, startPoint x: 348, startPoint y: 150, endPoint x: 210, endPoint y: 125, distance: 139.5
click at [348, 127] on div "48px" at bounding box center [534, 112] width 722 height 30
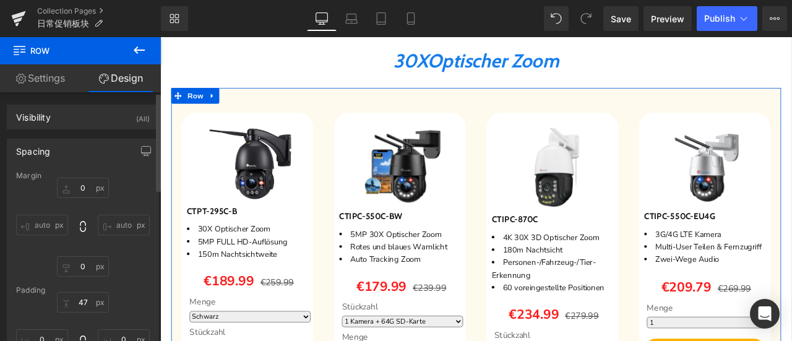
click at [84, 142] on div "Spacing" at bounding box center [82, 151] width 151 height 24
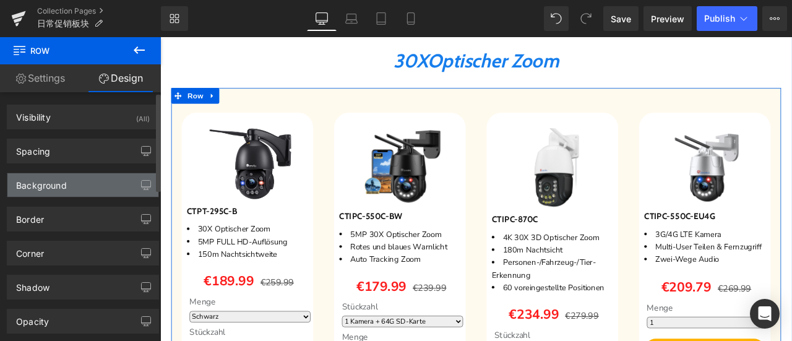
click at [87, 188] on div "Background" at bounding box center [82, 185] width 151 height 24
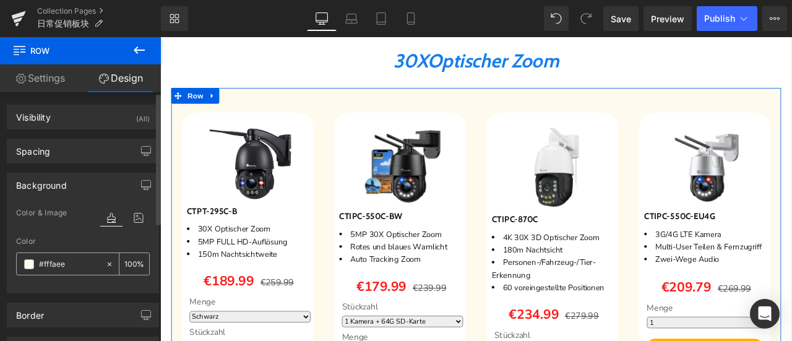
click at [79, 258] on input "text" at bounding box center [69, 264] width 61 height 14
paste input "d6eaff"
type input "#d6eaff"
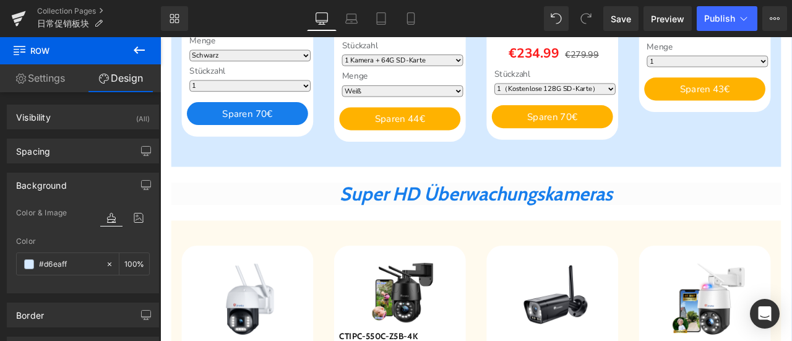
scroll to position [928, 0]
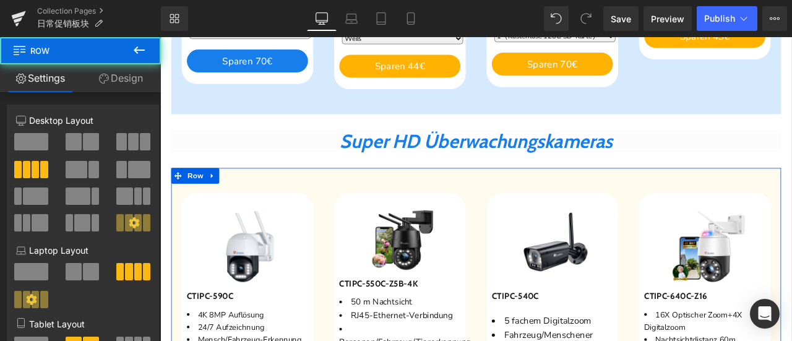
click at [132, 76] on link "Design" at bounding box center [120, 78] width 80 height 28
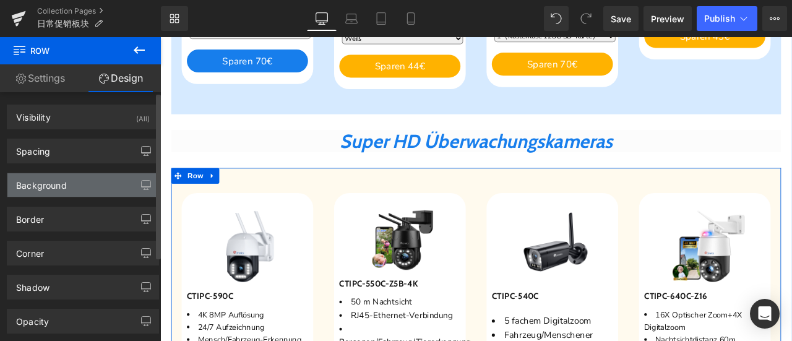
click at [72, 185] on div "Background" at bounding box center [82, 185] width 151 height 24
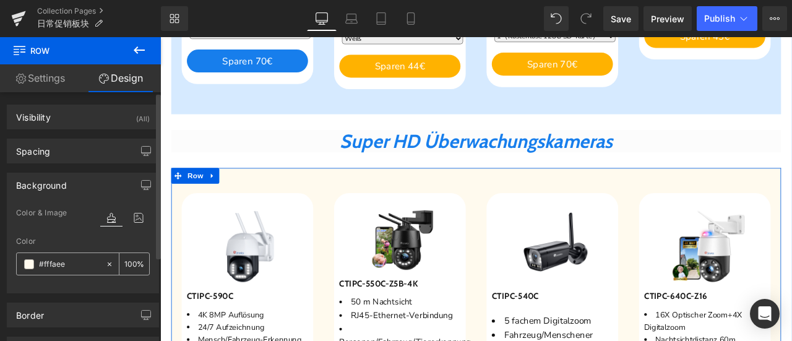
click at [73, 263] on input "#fffaee" at bounding box center [69, 264] width 61 height 14
paste input "d6eaff"
type input "#d6eaff"
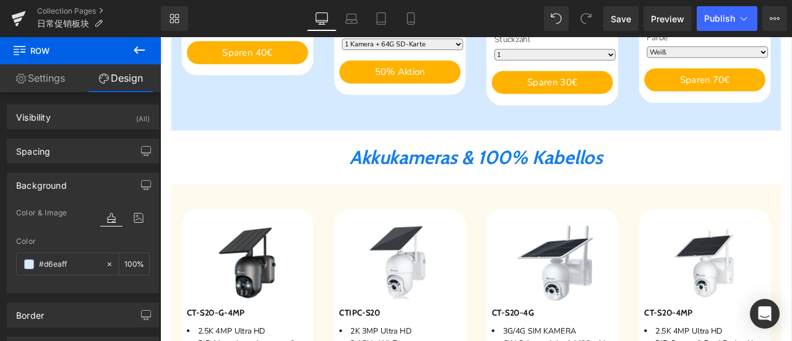
scroll to position [1485, 0]
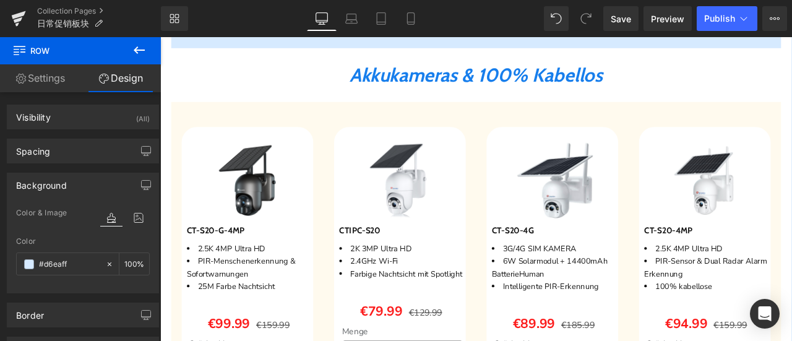
click at [354, 265] on div "Sparen 38 % (P) Image CTIPC-S20 (P) SKU 2K 3MP Ultra HD 2.4GHz Wi-Fi Farbige Na…" at bounding box center [444, 311] width 181 height 335
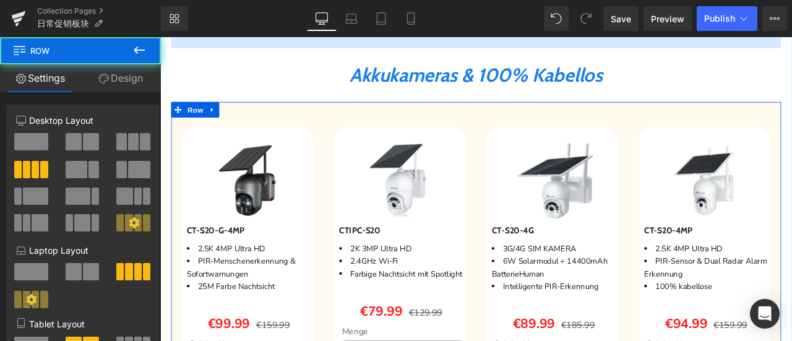
click at [127, 74] on link "Design" at bounding box center [120, 78] width 80 height 28
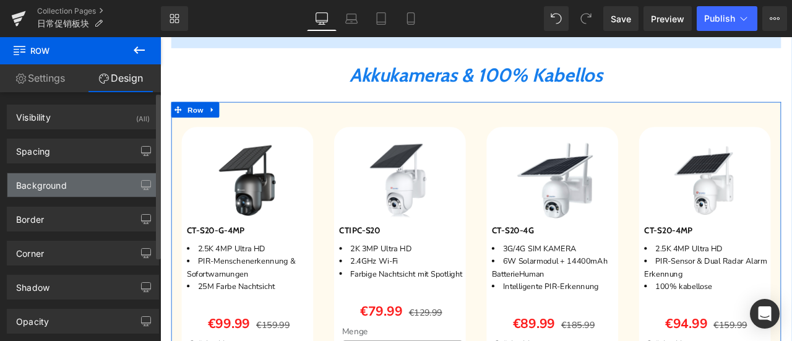
click at [69, 181] on div "Background" at bounding box center [82, 185] width 151 height 24
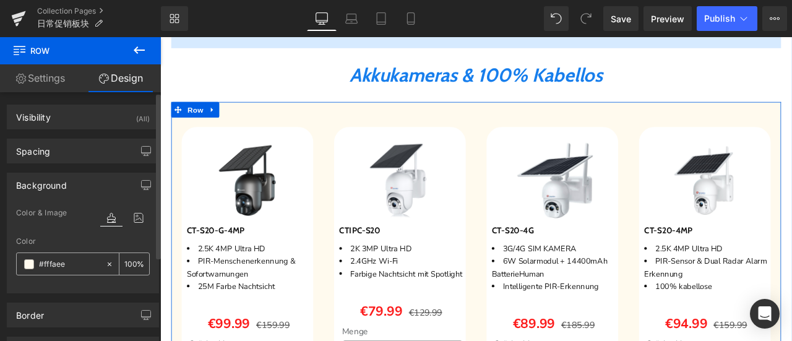
click at [71, 262] on input "#fffaee" at bounding box center [69, 264] width 61 height 14
paste input "d6eaff"
type input "#d6eaff"
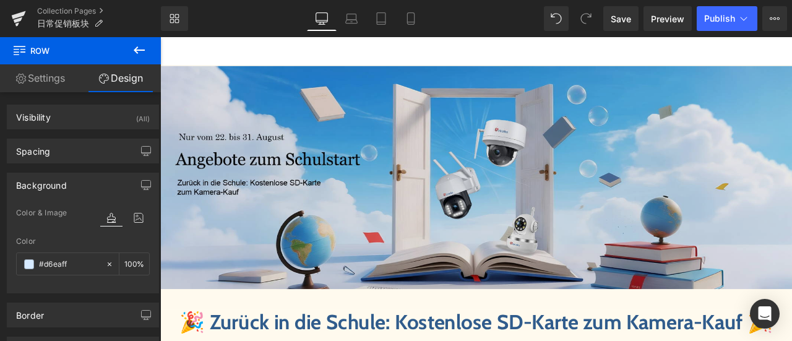
scroll to position [309, 0]
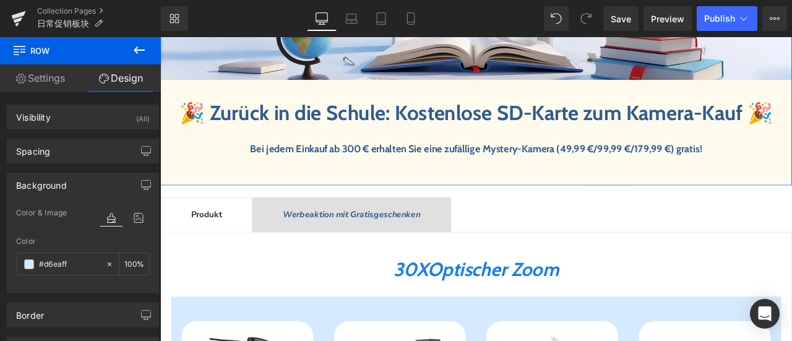
click at [400, 106] on div "Image 🎉 Zurück in die Schule: Kostenlose SD-Karte zum Kamera-Kauf 🎉 Heading Bei…" at bounding box center [534, 15] width 748 height 383
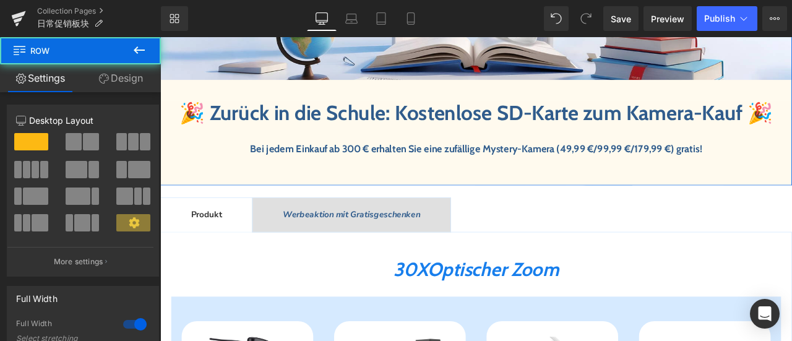
click at [139, 79] on link "Design" at bounding box center [120, 78] width 80 height 28
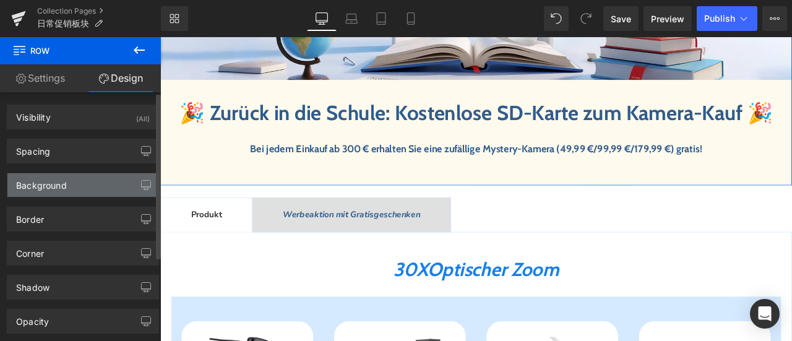
click at [80, 186] on div "Background" at bounding box center [82, 185] width 151 height 24
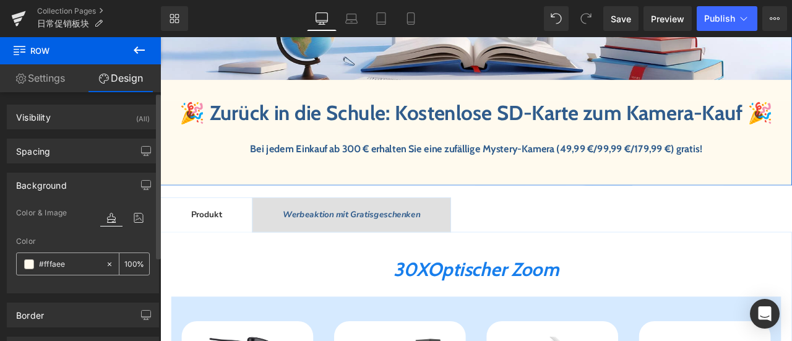
click at [80, 260] on input "#fffaee" at bounding box center [69, 264] width 61 height 14
paste input "d6eaff"
type input "#d6eaff"
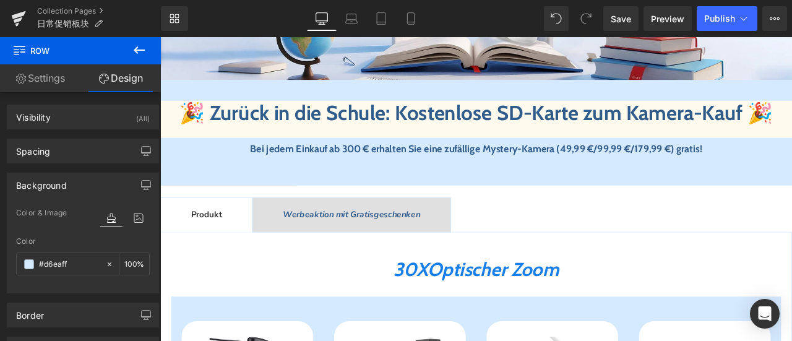
click at [341, 139] on span "🎉 Zurück in die Schule: Kostenlose SD-Karte zum Kamera-Kauf" at bounding box center [516, 127] width 667 height 30
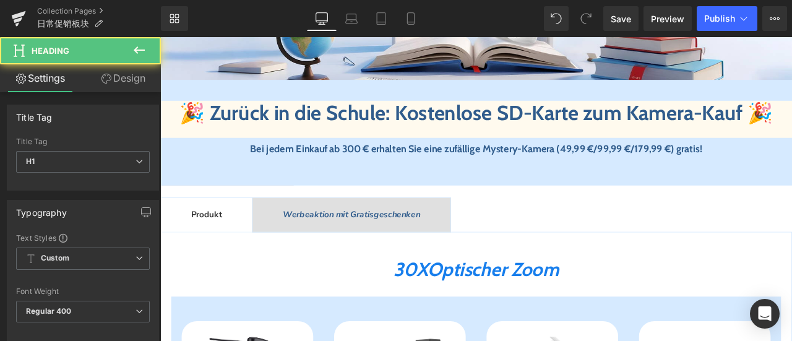
click at [119, 84] on link "Design" at bounding box center [123, 78] width 80 height 28
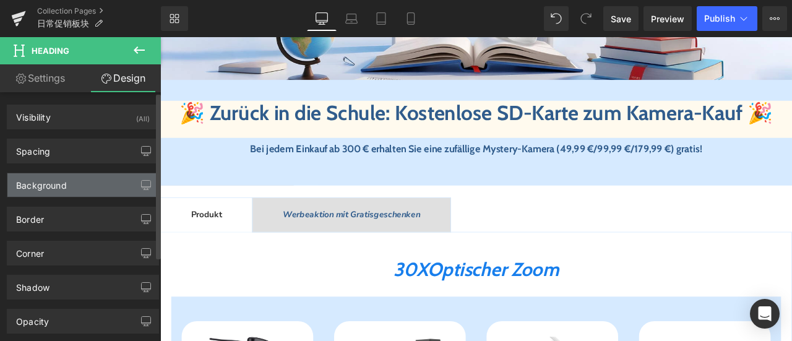
click at [66, 186] on div "Background" at bounding box center [82, 185] width 151 height 24
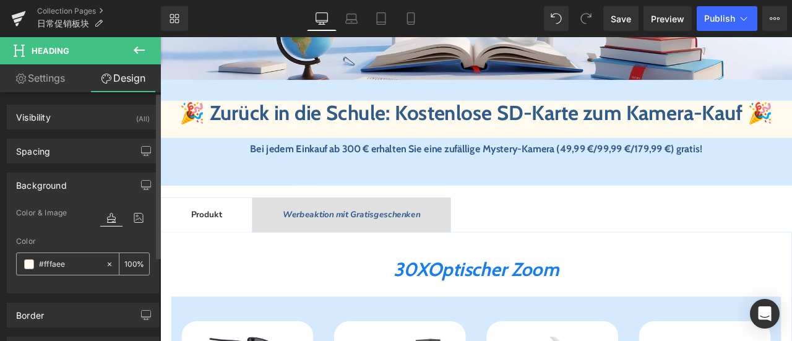
click at [74, 260] on input "#fffaee" at bounding box center [69, 264] width 61 height 14
paste input "d6eaff"
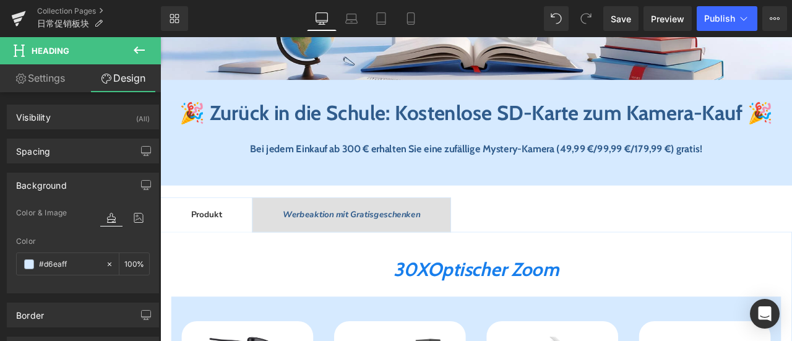
type input "#d6eaff"
click at [412, 293] on div "Rendering Content" at bounding box center [396, 292] width 76 height 14
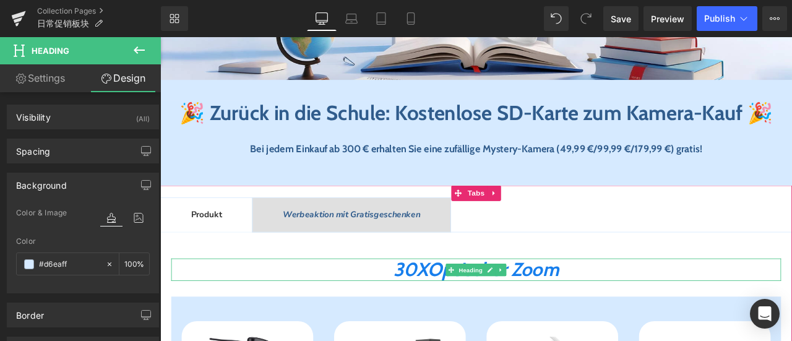
drag, startPoint x: 519, startPoint y: 326, endPoint x: 636, endPoint y: 350, distance: 119.4
click at [594, 326] on span "r Zoom" at bounding box center [598, 312] width 69 height 27
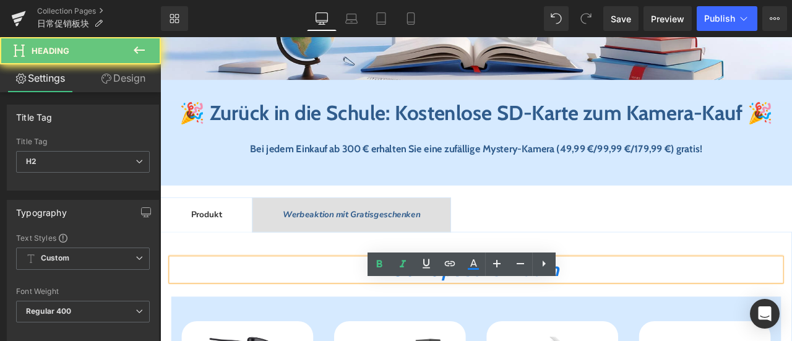
click at [594, 326] on span "r Zoom" at bounding box center [598, 312] width 69 height 27
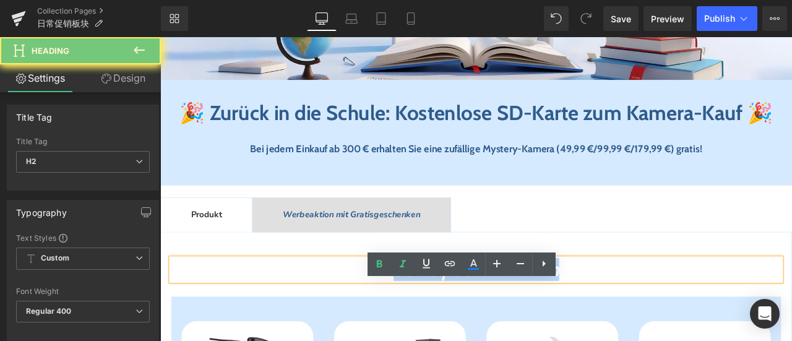
click at [594, 326] on span "r Zoom" at bounding box center [598, 312] width 69 height 27
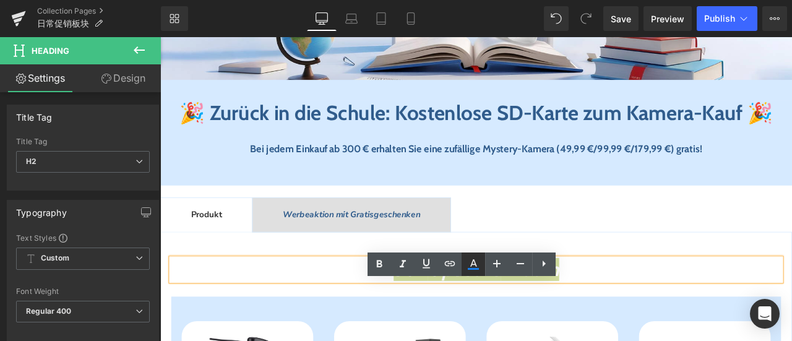
click at [473, 264] on icon at bounding box center [473, 262] width 7 height 7
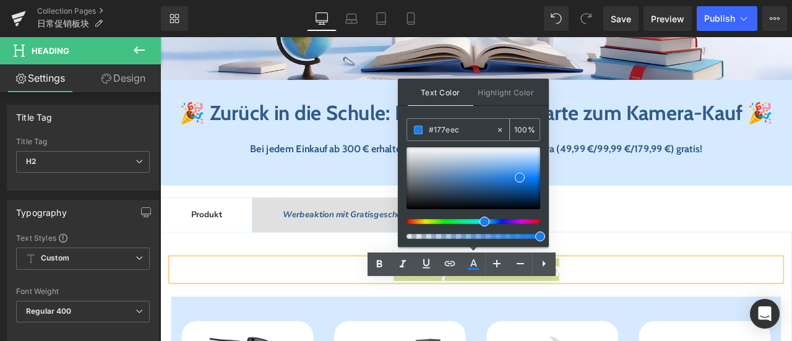
drag, startPoint x: 470, startPoint y: 124, endPoint x: 408, endPoint y: 126, distance: 61.9
click at [408, 126] on div "#177eec" at bounding box center [451, 130] width 88 height 22
click at [308, 131] on span "🎉 Zurück in die Schule: Kostenlose SD-Karte zum Kamera-Kauf" at bounding box center [516, 127] width 667 height 30
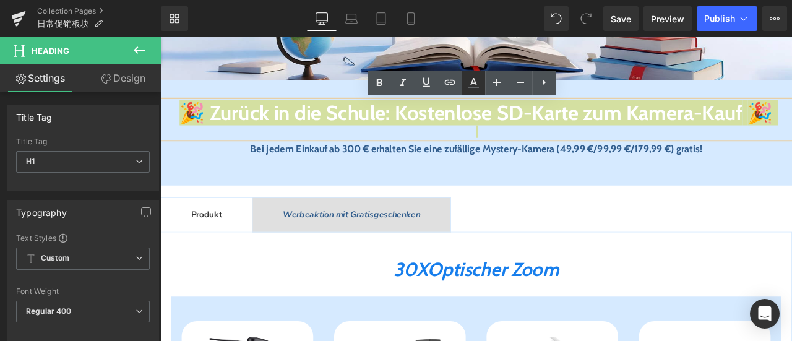
click at [476, 80] on icon at bounding box center [473, 82] width 15 height 15
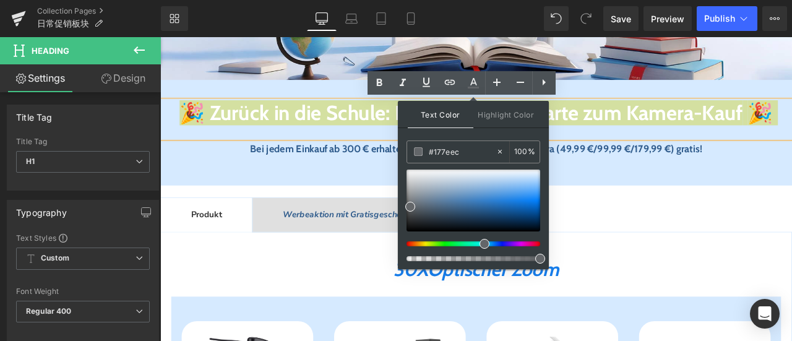
drag, startPoint x: 469, startPoint y: 149, endPoint x: 403, endPoint y: 148, distance: 66.2
click at [403, 148] on div "Text Color Highlight Color #333333 #177eec 100 % none 0 %" at bounding box center [473, 185] width 151 height 168
paste input "177eec"
click at [418, 152] on span at bounding box center [418, 151] width 9 height 9
click at [418, 151] on span at bounding box center [418, 151] width 9 height 9
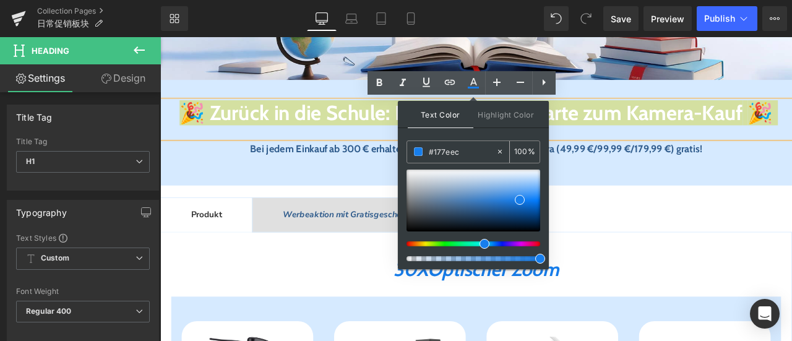
click at [418, 151] on span at bounding box center [418, 151] width 9 height 9
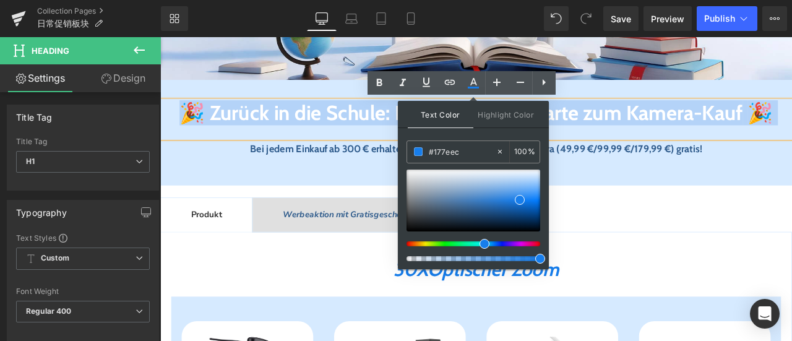
click at [398, 142] on h1 "🎉 Zurück in die Schule: Kostenlose SD-Karte zum Kamera-Kauf 🎉" at bounding box center [534, 127] width 748 height 29
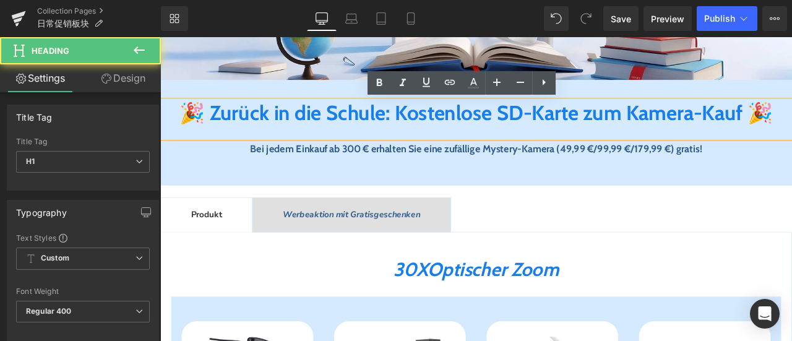
click at [650, 192] on div "Bei jedem Einkauf ab 300 € erhalten Sie eine zufällige Mystery-Kamera (49,99 €/…" at bounding box center [534, 185] width 748 height 44
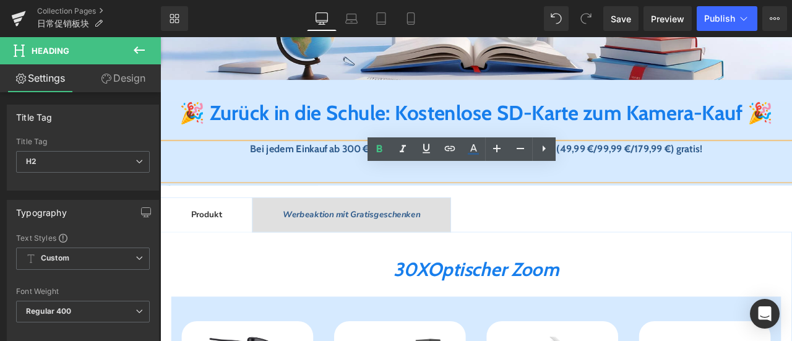
click at [554, 207] on div "Bei jedem Einkauf ab 300 € erhalten Sie eine zufällige Mystery-Kamera (49,99 €/…" at bounding box center [534, 185] width 748 height 44
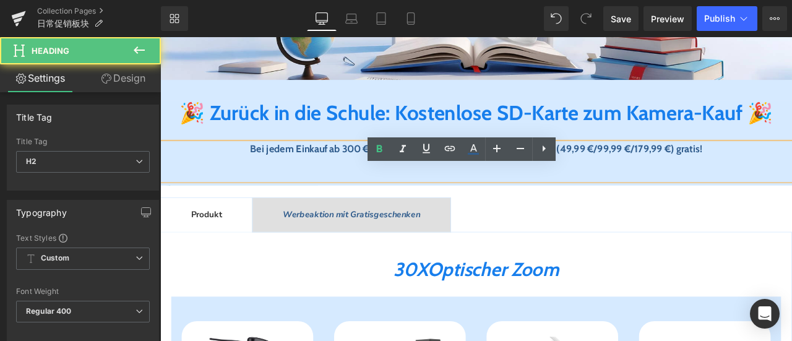
click at [546, 176] on span "Bei jedem Einkauf ab 300 € erhalten Sie eine zufällige Mystery-Kamera (49,99 €/…" at bounding box center [535, 169] width 536 height 14
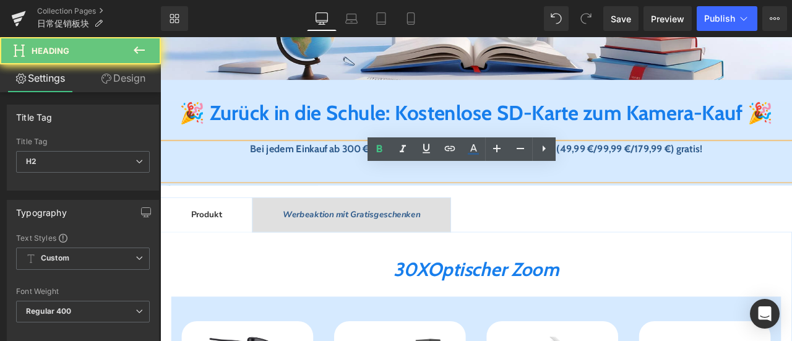
click at [546, 176] on span "Bei jedem Einkauf ab 300 € erhalten Sie eine zufällige Mystery-Kamera (49,99 €/…" at bounding box center [535, 169] width 536 height 14
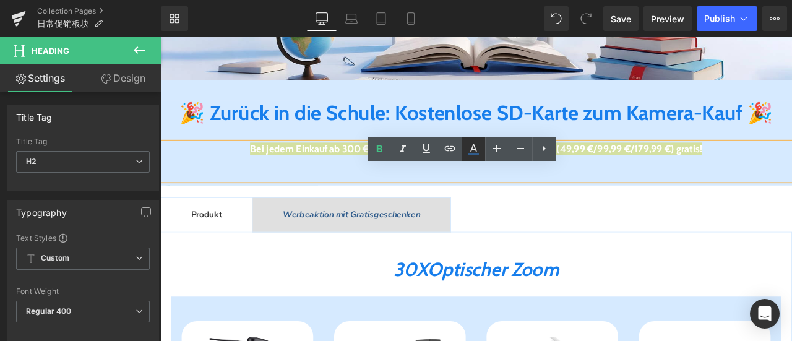
click at [474, 145] on icon at bounding box center [473, 149] width 15 height 15
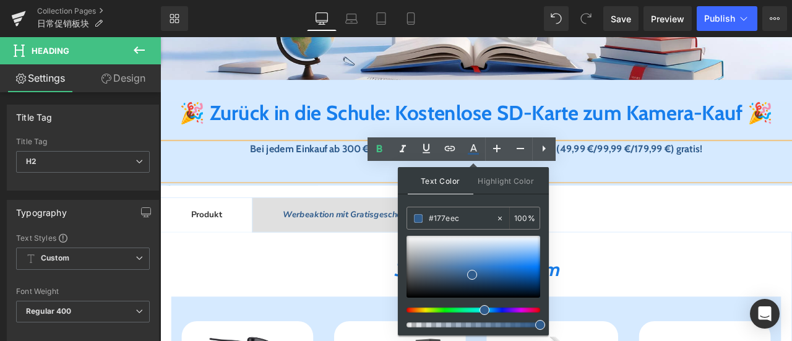
drag, startPoint x: 473, startPoint y: 213, endPoint x: 400, endPoint y: 212, distance: 73.0
click at [400, 212] on div "Text Color Highlight Color #333333 #177eec 100 % none 0 %" at bounding box center [473, 251] width 151 height 168
paste input "177ee"
type input "#177eec"
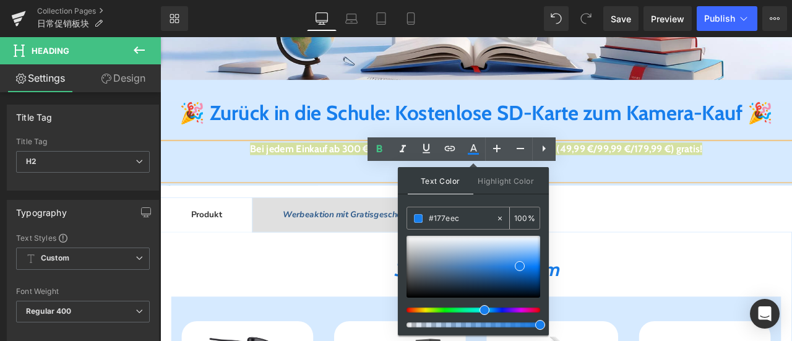
click at [417, 219] on span at bounding box center [418, 218] width 9 height 9
click at [520, 266] on span at bounding box center [520, 266] width 10 height 10
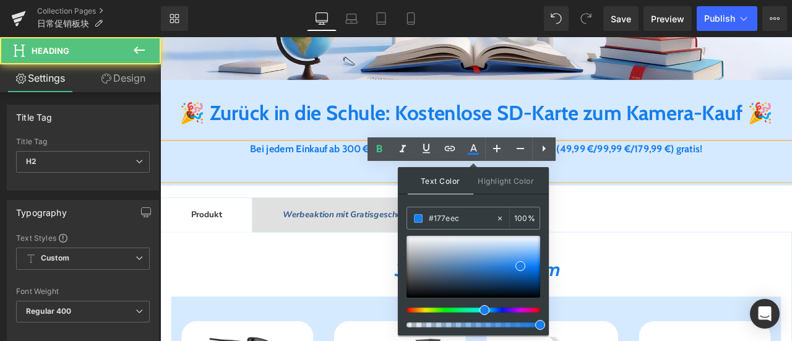
click at [677, 207] on div "Bei jedem Einkauf ab 300 € erhalten Sie eine zufällige Mystery-Kamera (49,99 €/…" at bounding box center [534, 185] width 748 height 44
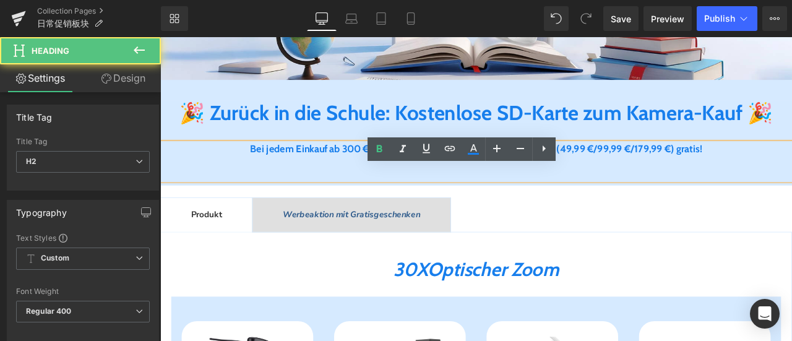
click at [791, 142] on h1 "🎉 Zurück in die Schule: Kostenlose SD-Karte zum Kamera-Kauf 🎉" at bounding box center [534, 127] width 748 height 29
click at [791, 177] on h2 "Bei jedem Einkauf ab 300 € erhalten Sie eine zufällige Mystery-Kamera (49,99 €/…" at bounding box center [534, 170] width 748 height 14
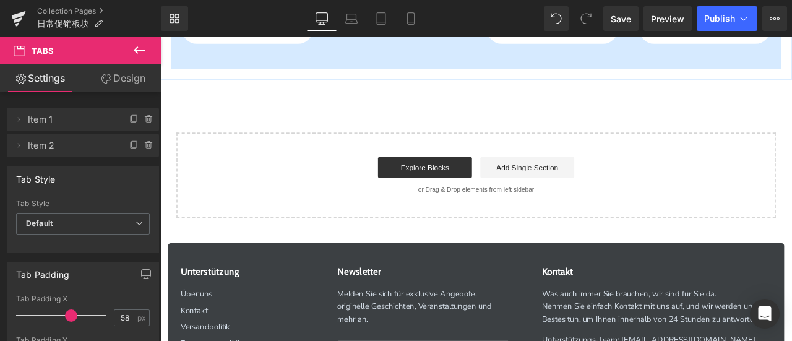
scroll to position [1546, 0]
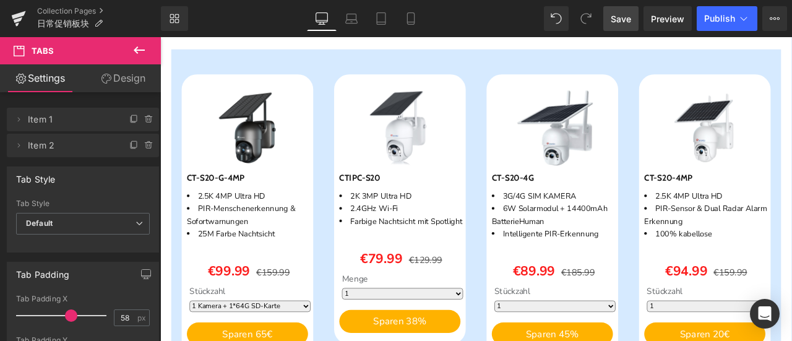
click at [621, 22] on span "Save" at bounding box center [621, 18] width 20 height 13
